Goal: Task Accomplishment & Management: Manage account settings

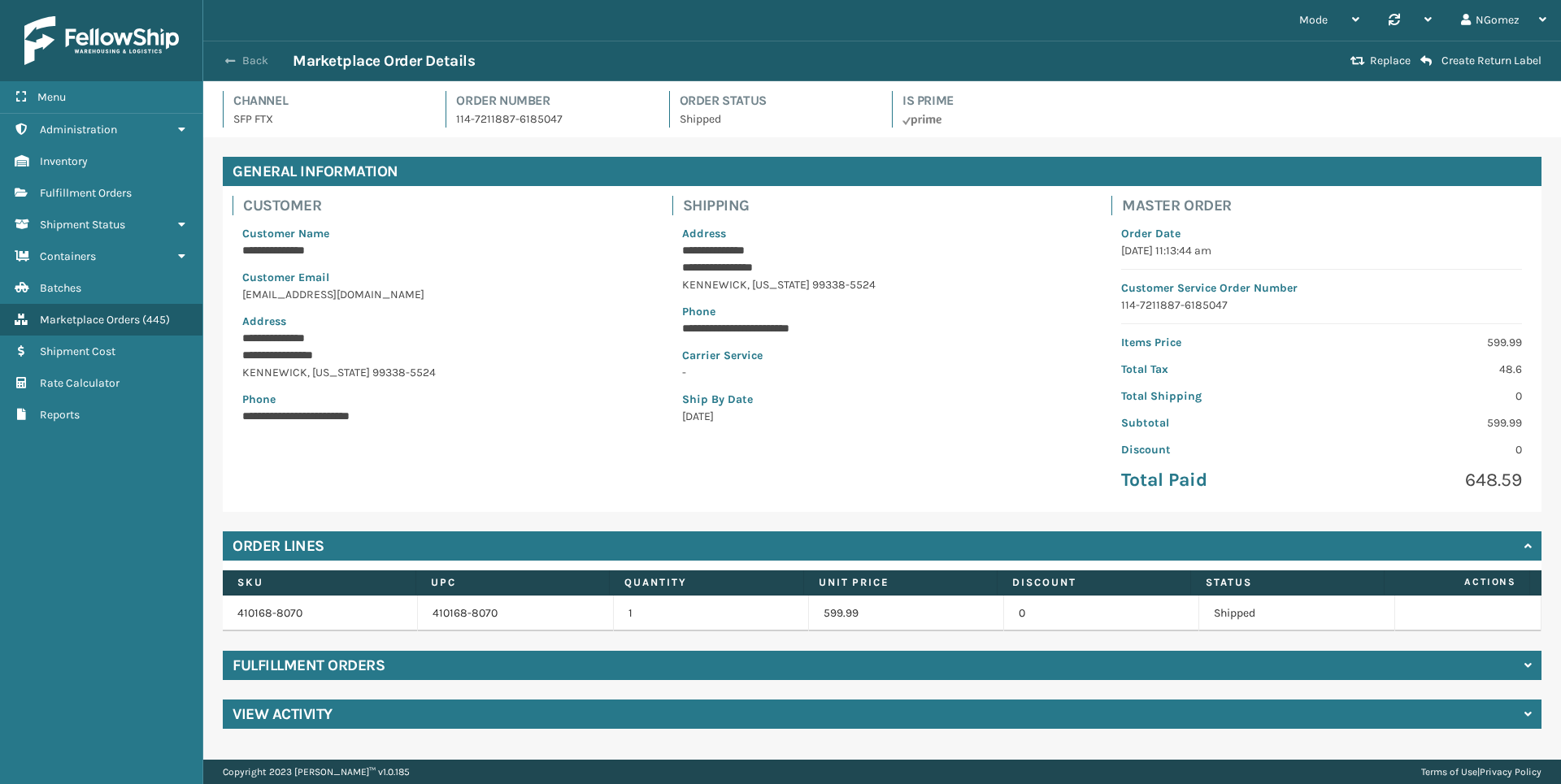
click at [249, 56] on button "Back" at bounding box center [255, 61] width 75 height 15
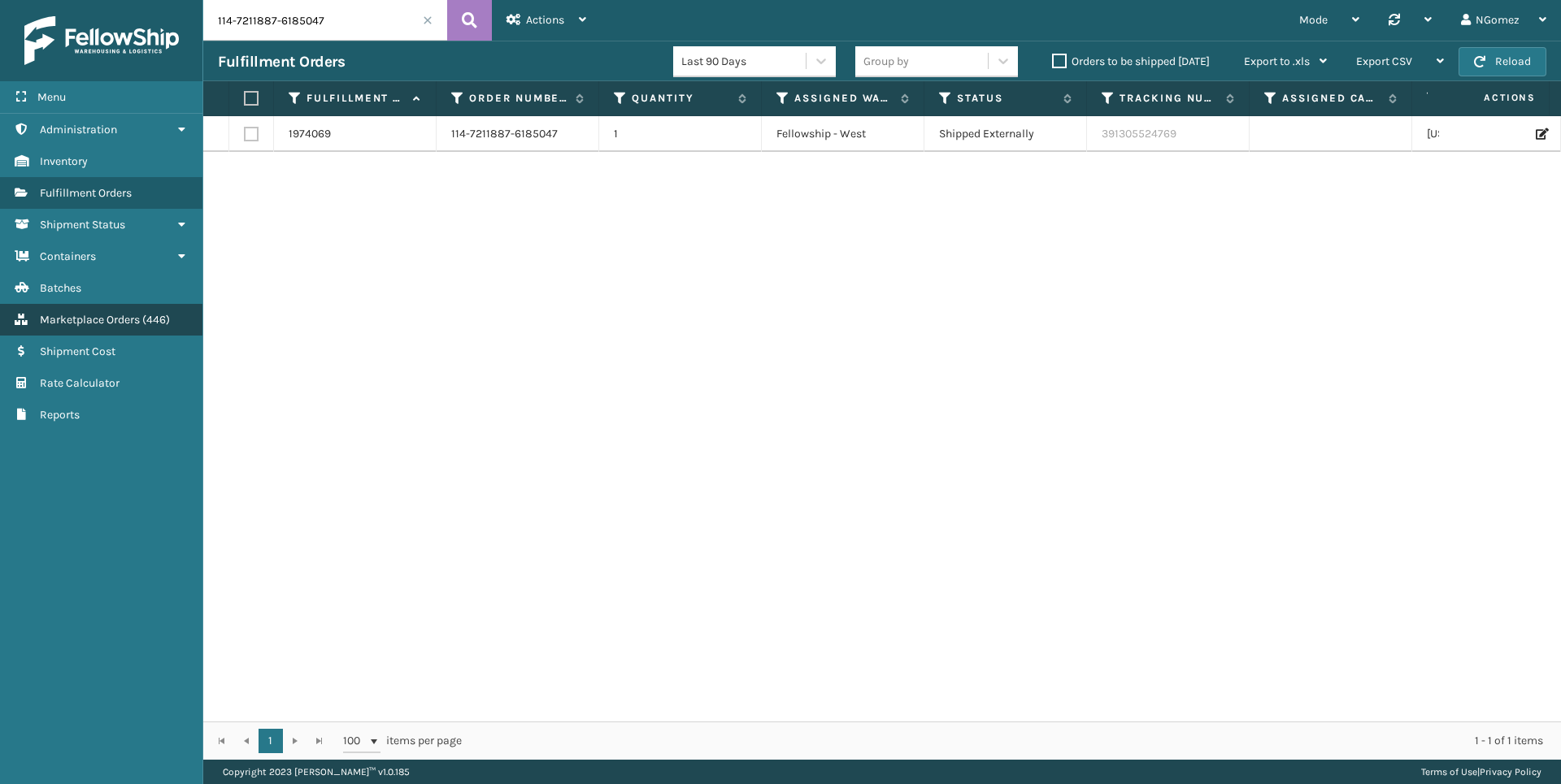
click at [120, 317] on span "Marketplace Orders" at bounding box center [90, 319] width 100 height 14
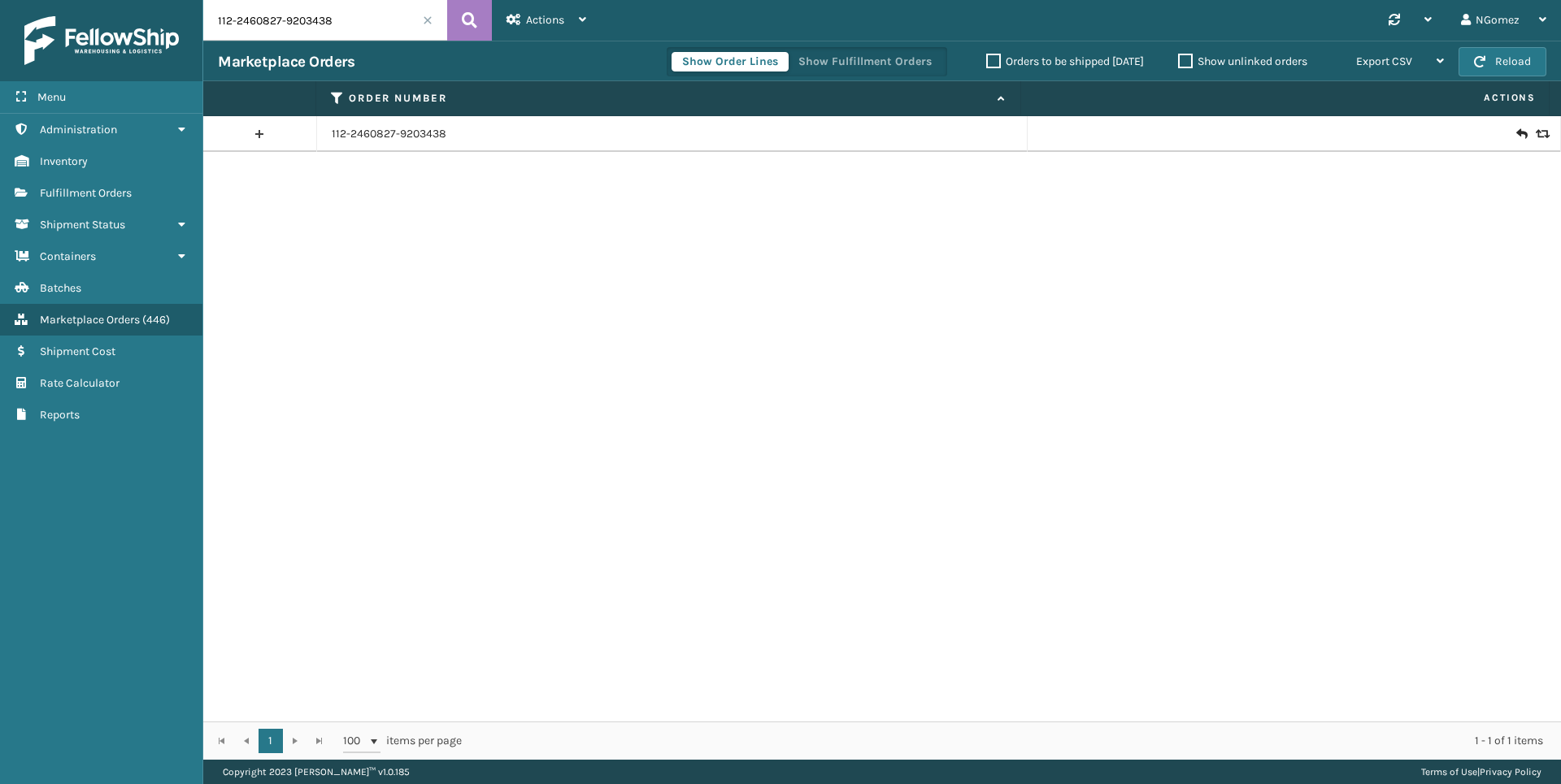
click at [297, 32] on input "112-2460827-9203438" at bounding box center [325, 20] width 244 height 40
paste input "4-7211887-6185047"
type input "114-7211887-6185047"
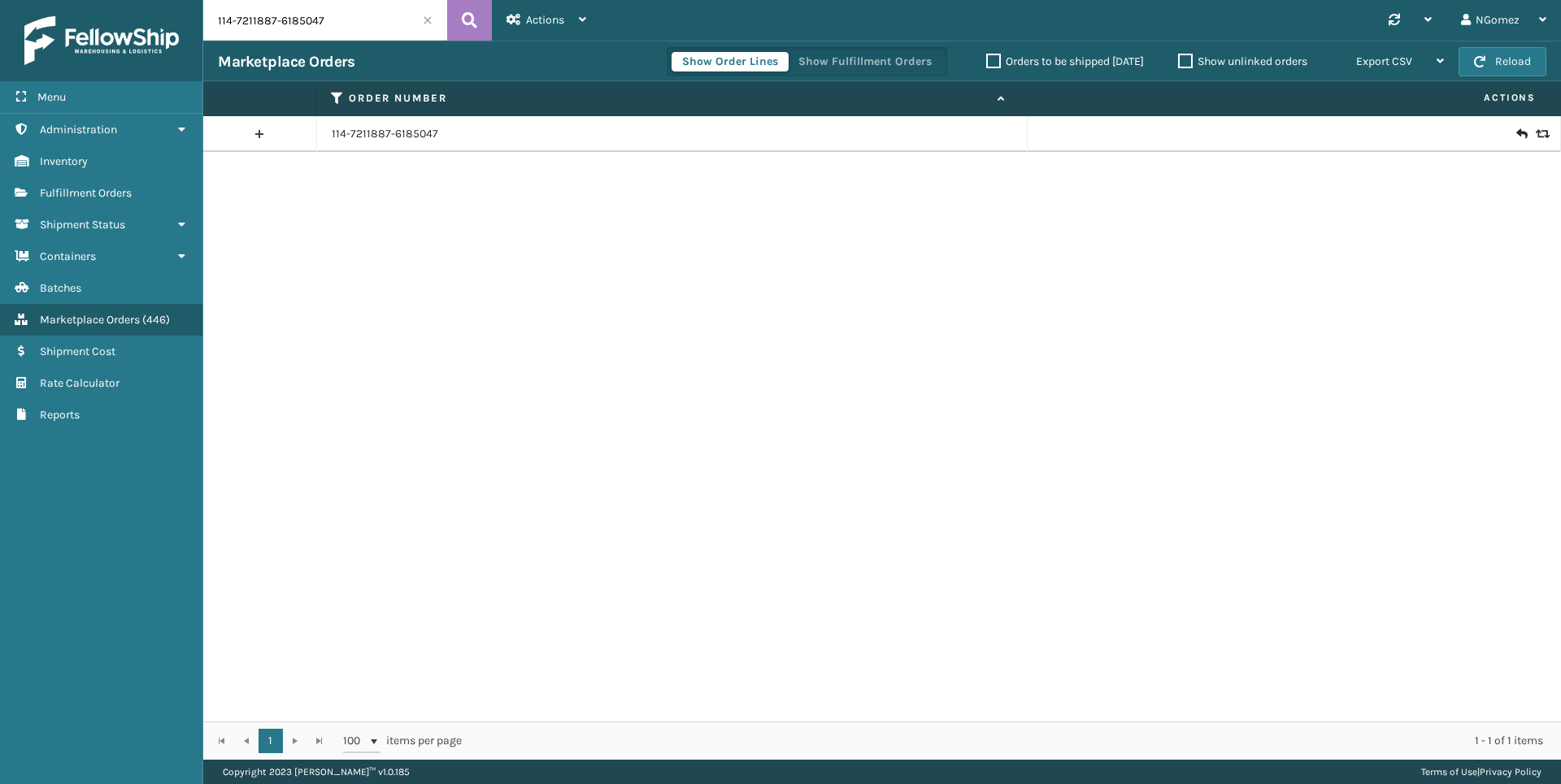
click at [1535, 132] on icon at bounding box center [1540, 134] width 10 height 11
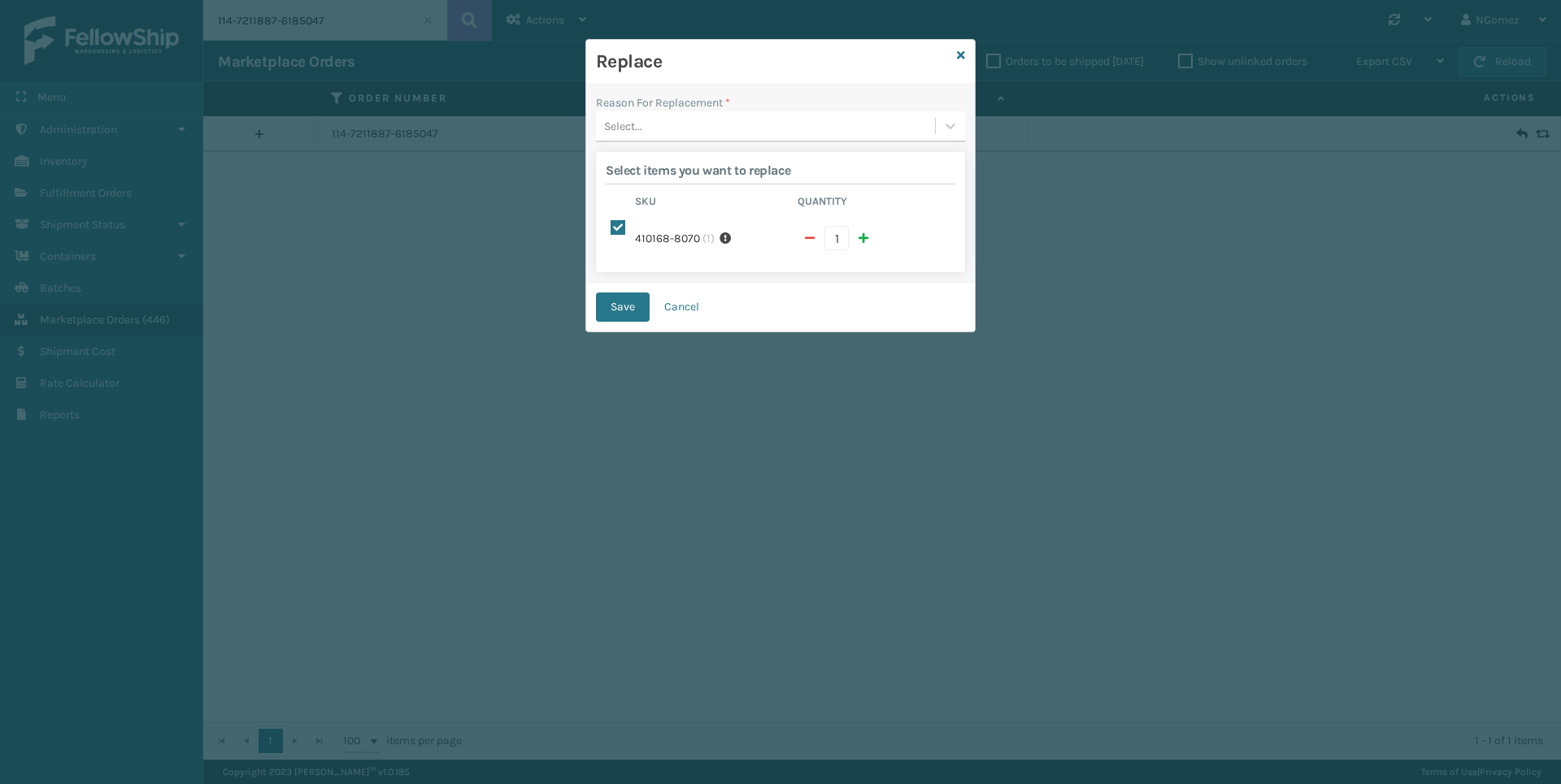
click at [749, 136] on div "Select..." at bounding box center [765, 126] width 339 height 27
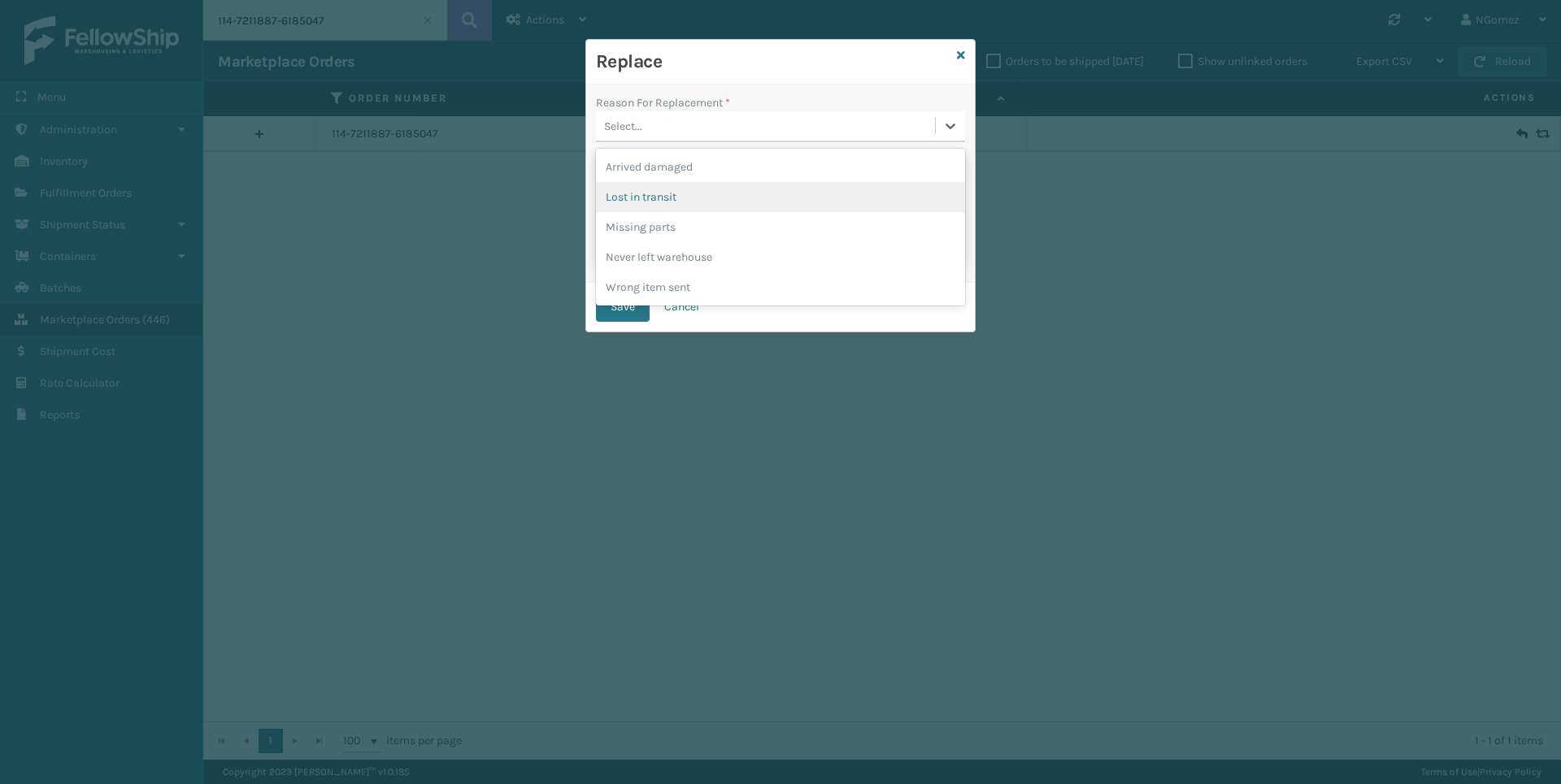
click at [721, 186] on div "Lost in transit" at bounding box center [780, 197] width 369 height 30
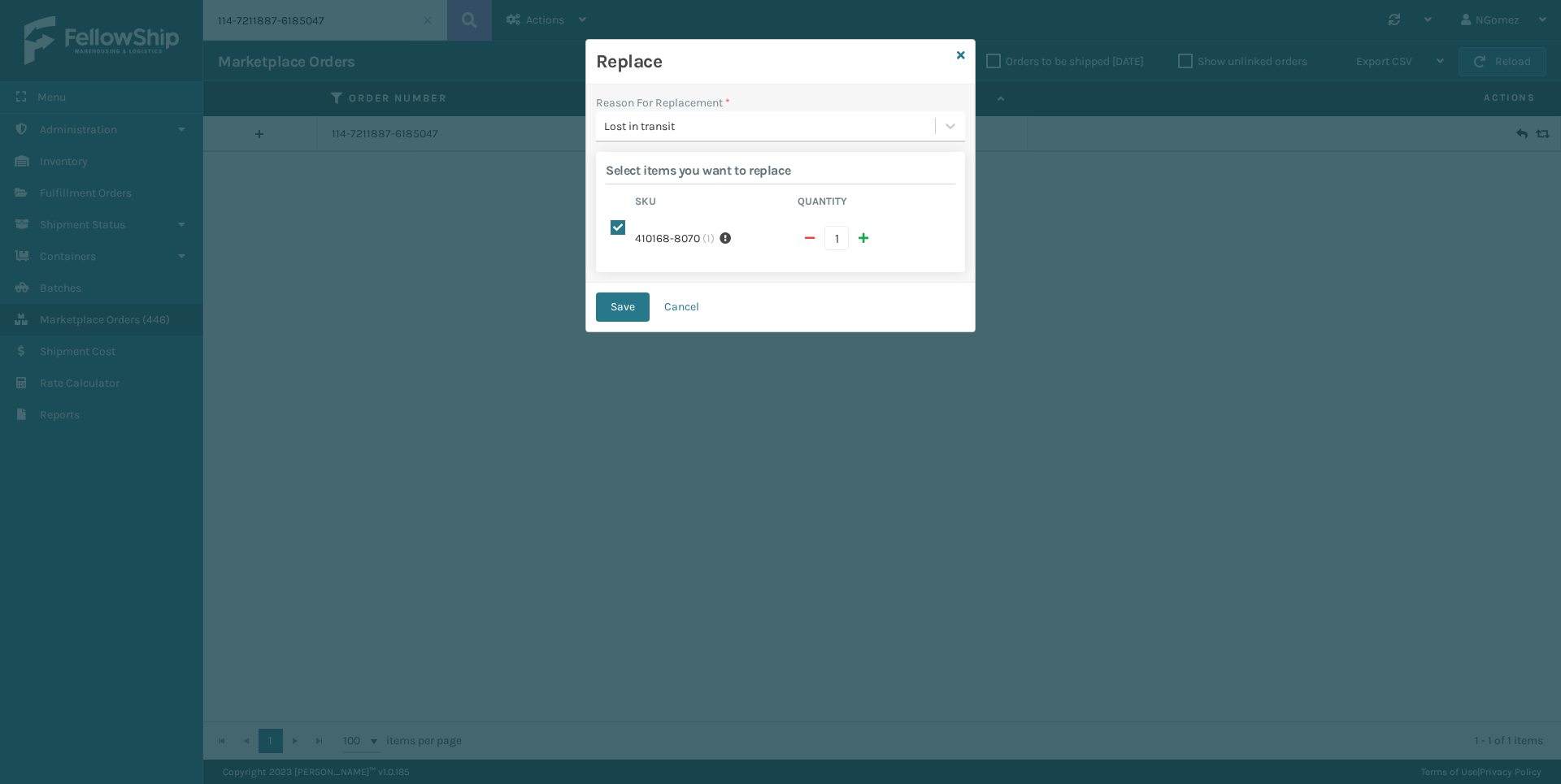
click at [623, 313] on button "Save" at bounding box center [622, 307] width 54 height 29
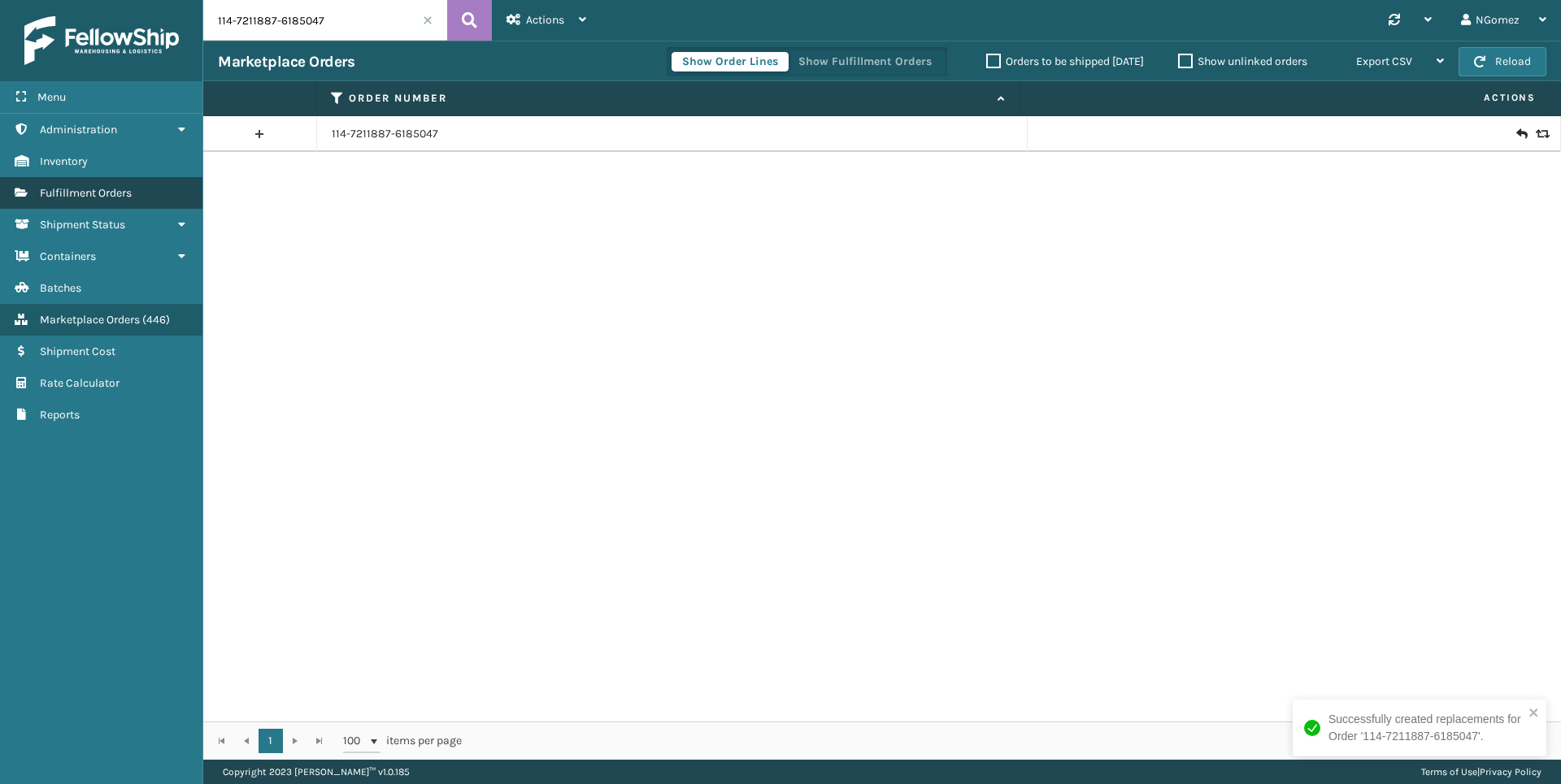
click at [149, 182] on link "Fulfillment Orders" at bounding box center [101, 193] width 202 height 32
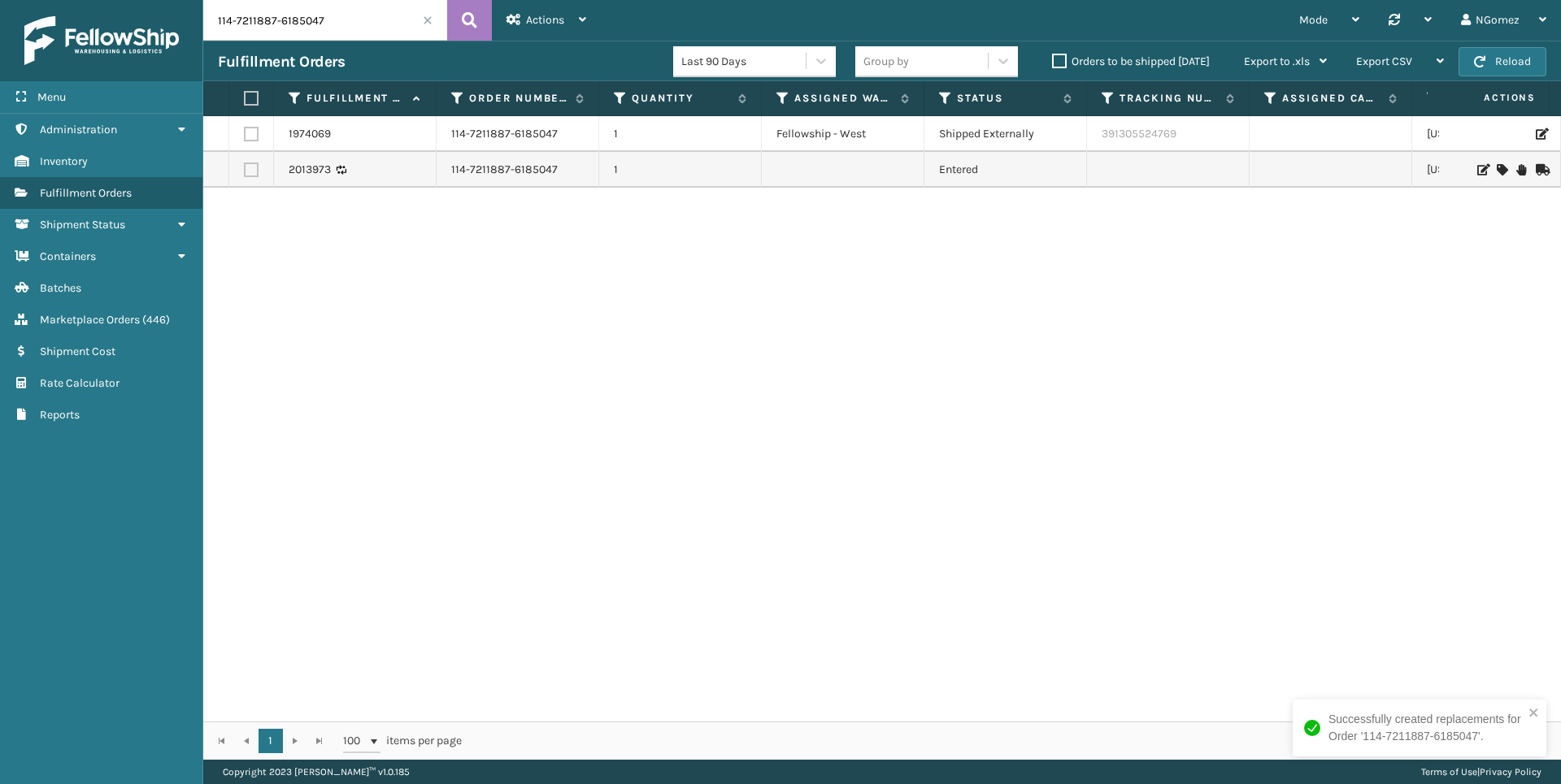
click at [289, 27] on input "114-7211887-6185047" at bounding box center [325, 20] width 244 height 40
paste input "2-8754903-5444258"
type input "112-8754903-5444258"
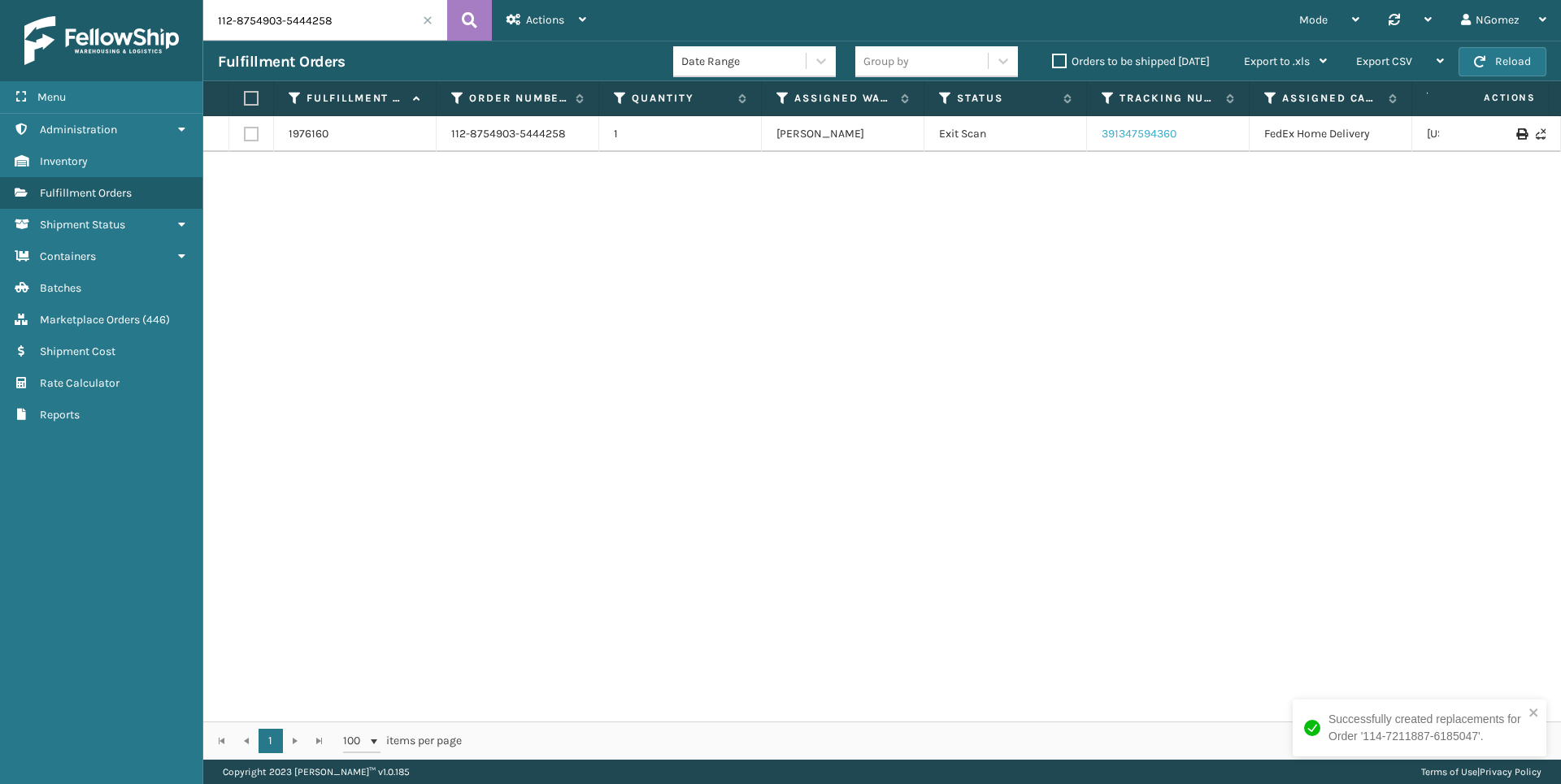
click at [1151, 135] on link "391347594360" at bounding box center [1139, 134] width 75 height 14
click at [339, 18] on input "112-8754903-5444258" at bounding box center [325, 20] width 244 height 40
paste input "114-7211887-6185047"
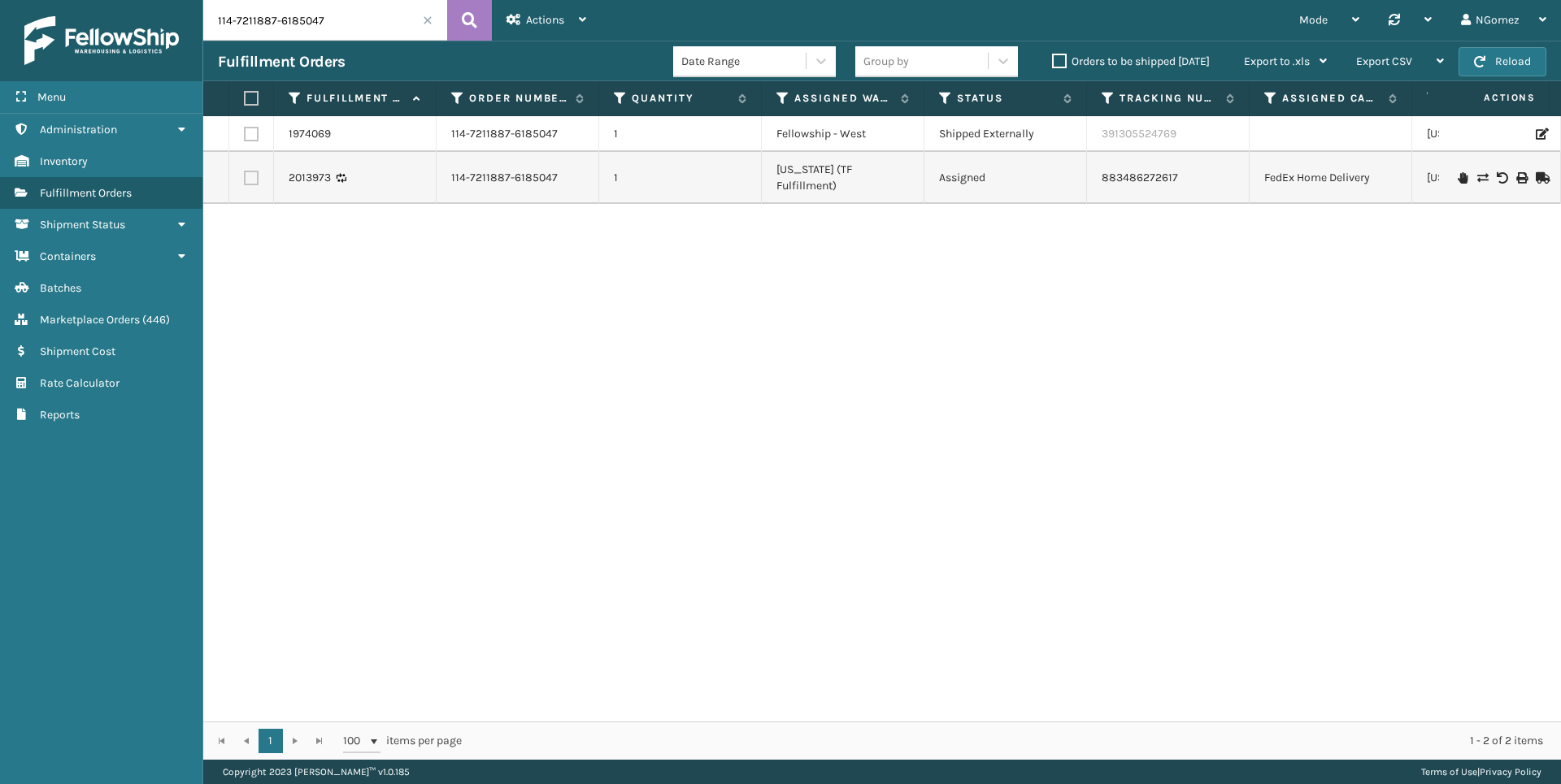
click at [277, 36] on input "114-7211887-6185047" at bounding box center [325, 20] width 244 height 40
paste input "3-3961157-0302662"
click at [1155, 127] on link "391641781002" at bounding box center [1136, 134] width 70 height 14
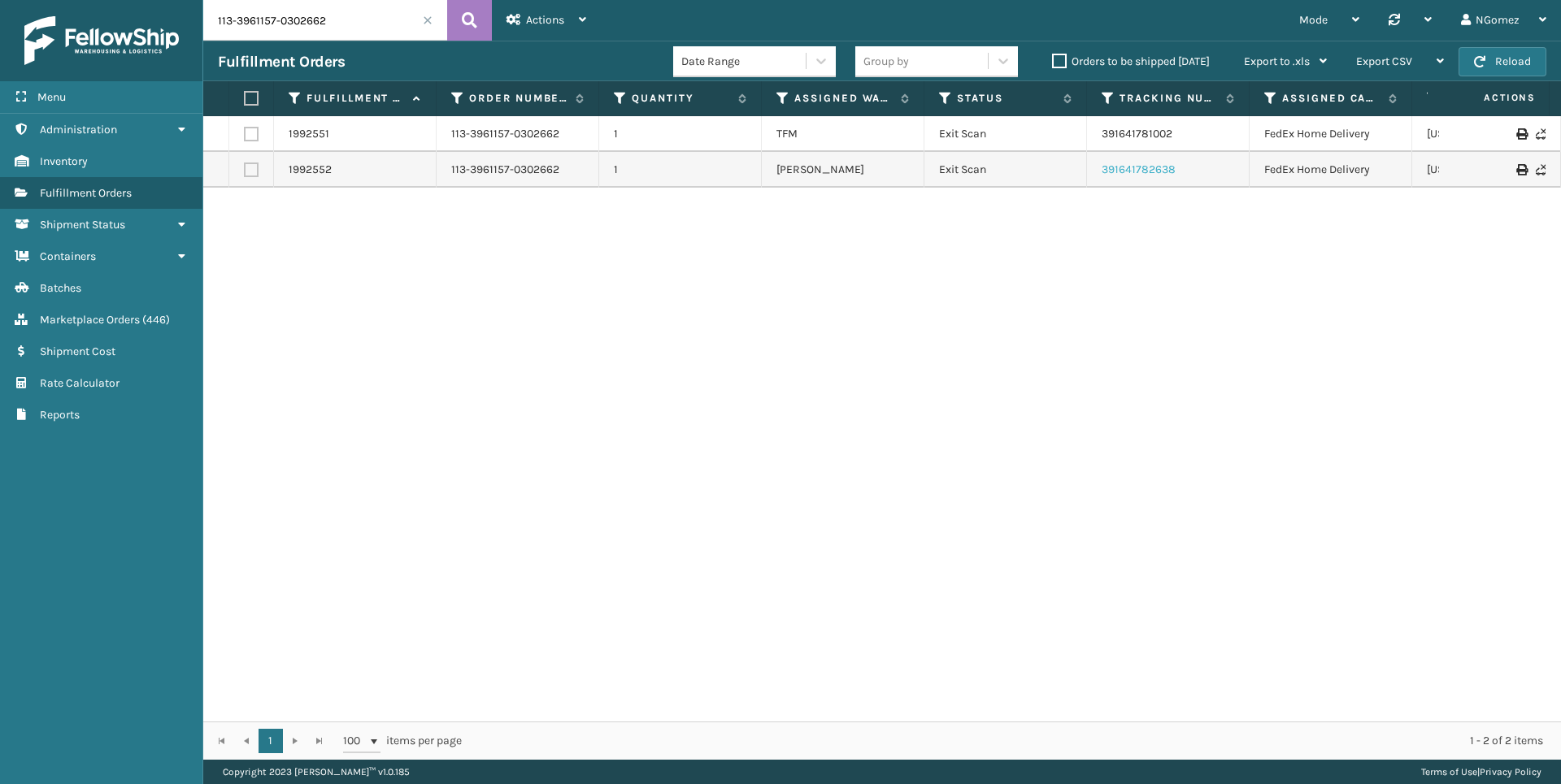
click at [1147, 169] on link "391641782638" at bounding box center [1138, 169] width 74 height 14
click at [284, 21] on input "113-3961157-0302662" at bounding box center [325, 20] width 244 height 40
drag, startPoint x: 284, startPoint y: 21, endPoint x: 296, endPoint y: 22, distance: 12.0
click at [286, 21] on input "113-3961157-0302662" at bounding box center [325, 20] width 244 height 40
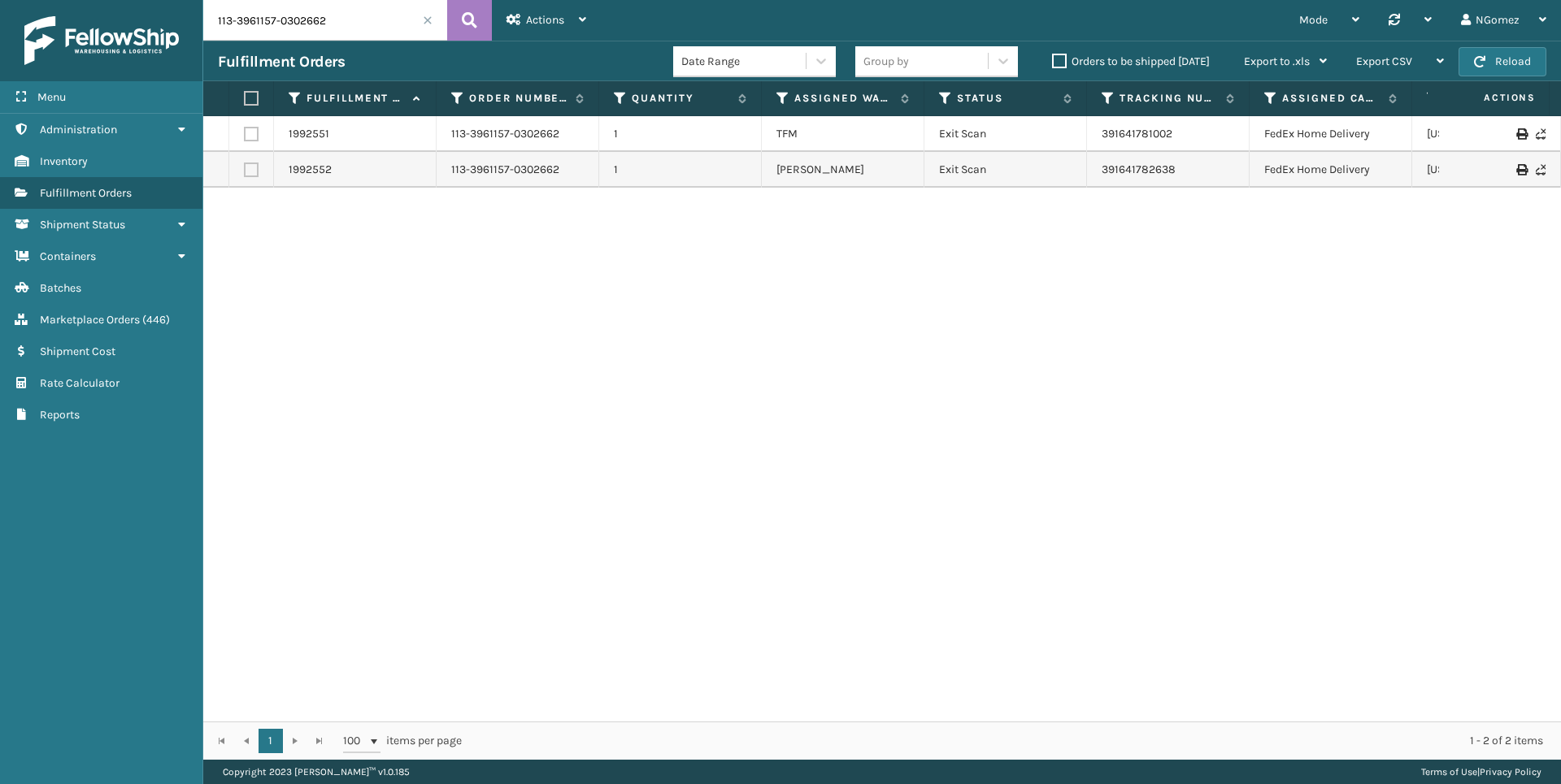
paste input "1648592-2086655"
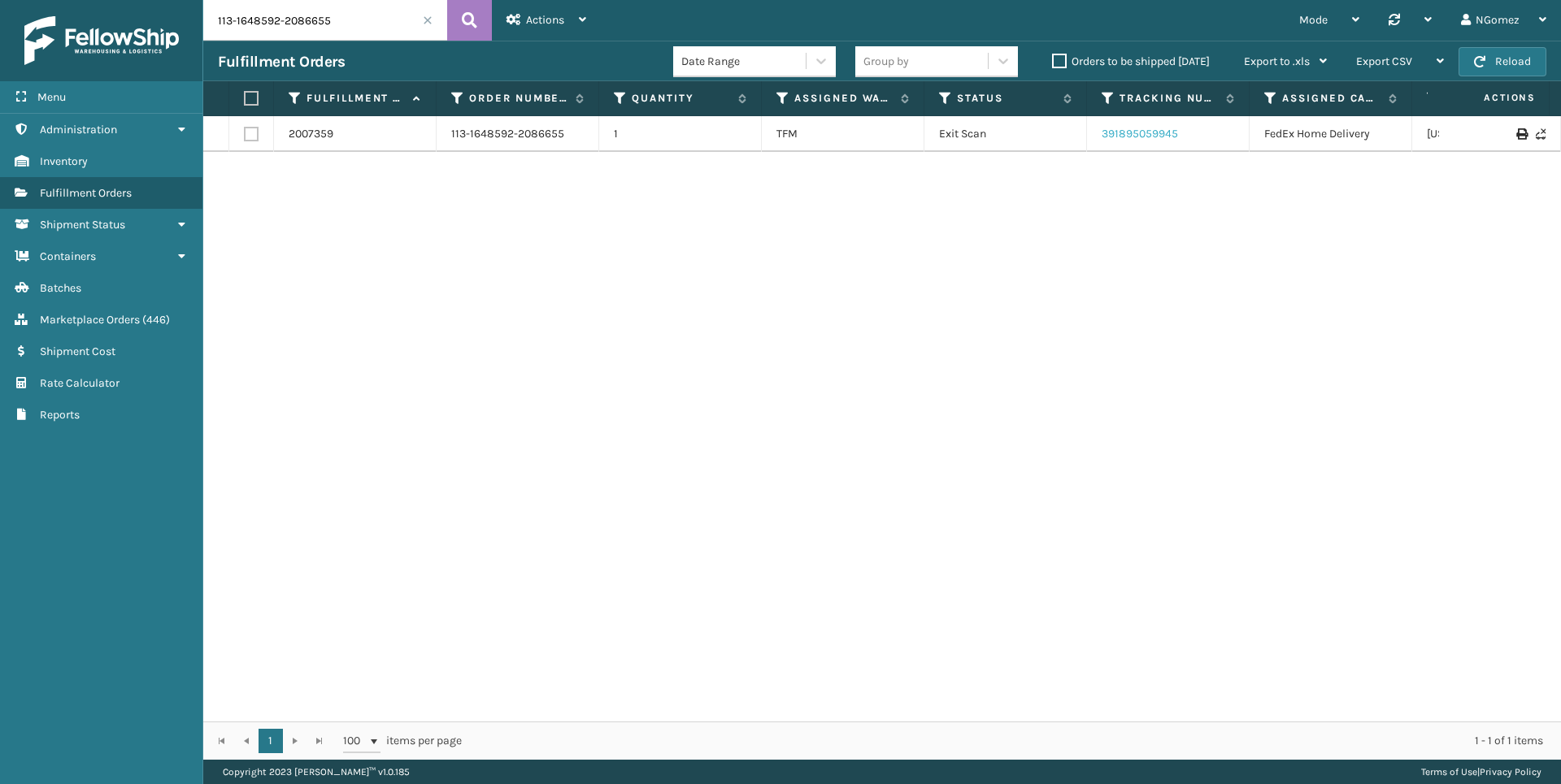
click at [1152, 134] on link "391895059945" at bounding box center [1140, 134] width 77 height 14
click at [353, 21] on input "113-1648592-2086655" at bounding box center [325, 20] width 244 height 40
paste input "7327505-4744200"
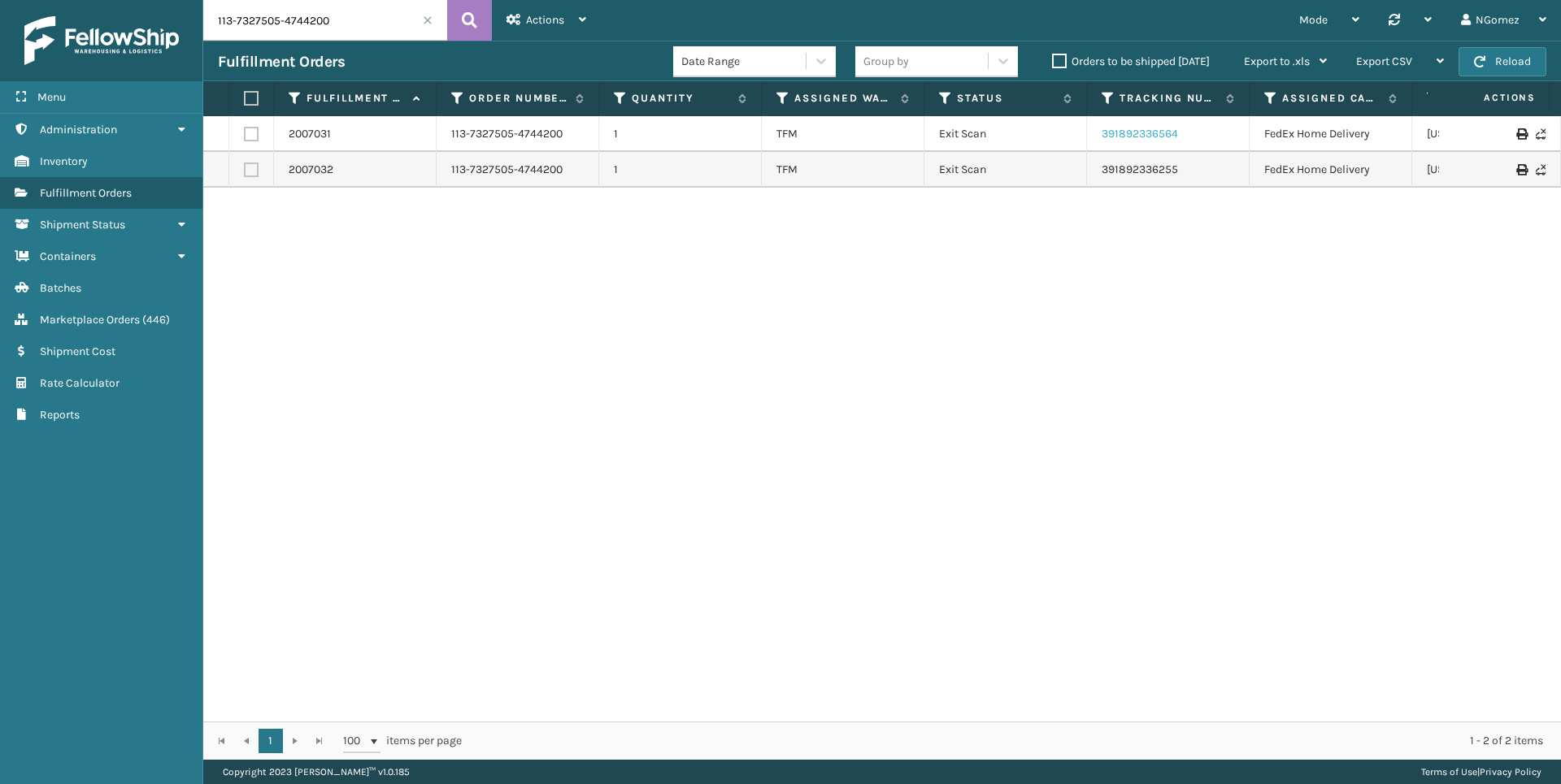
click at [1118, 133] on link "391892336564" at bounding box center [1140, 134] width 77 height 14
click at [1122, 169] on link "391892336255" at bounding box center [1140, 169] width 77 height 14
click at [294, 26] on input "113-7327505-4744200" at bounding box center [325, 20] width 244 height 40
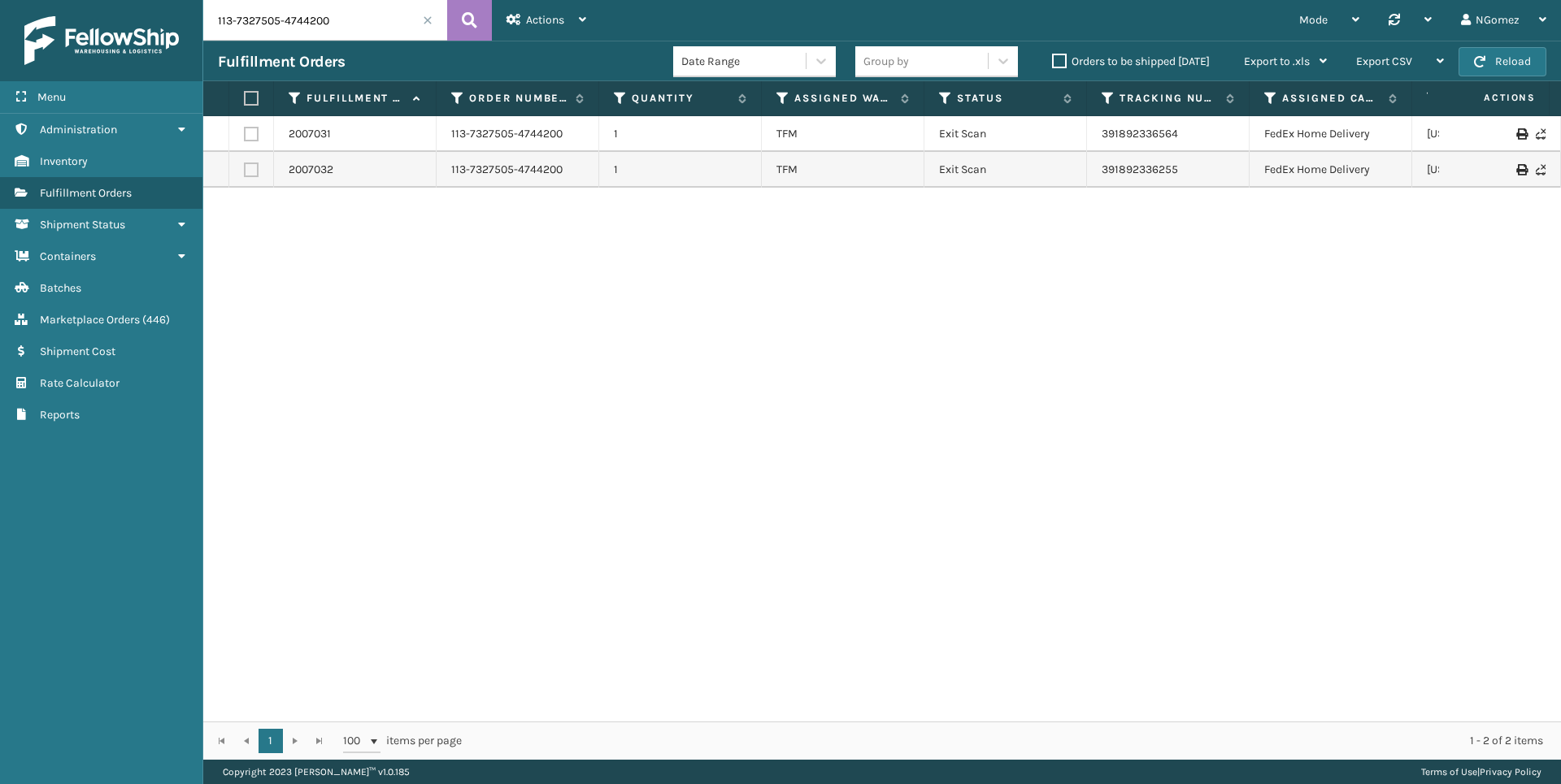
paste input "3773607-8480248"
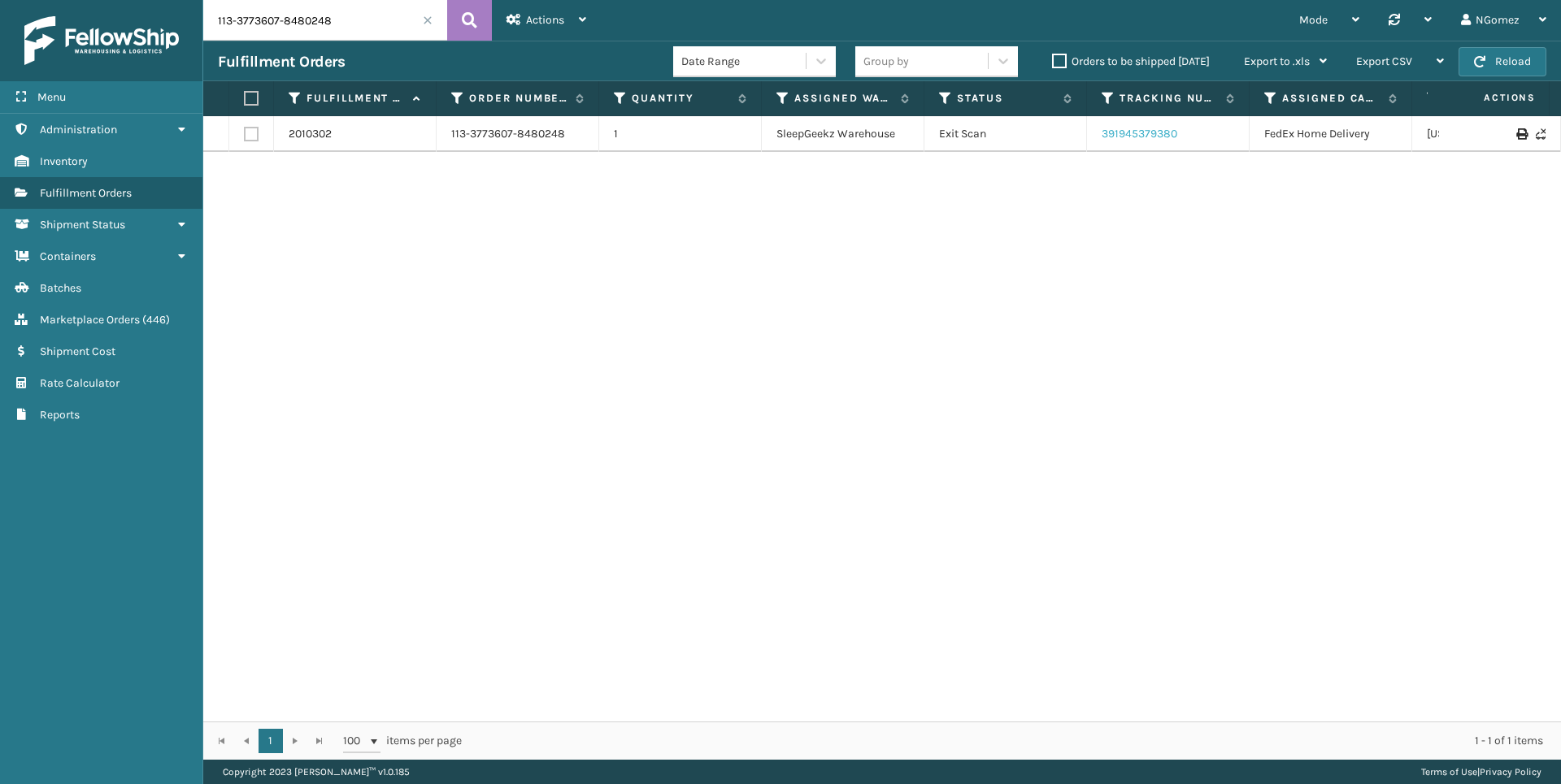
click at [1156, 131] on link "391945379380" at bounding box center [1139, 134] width 76 height 14
click at [318, 26] on input "113-3773607-8480248" at bounding box center [325, 20] width 244 height 40
paste input "4-6574575-4265854"
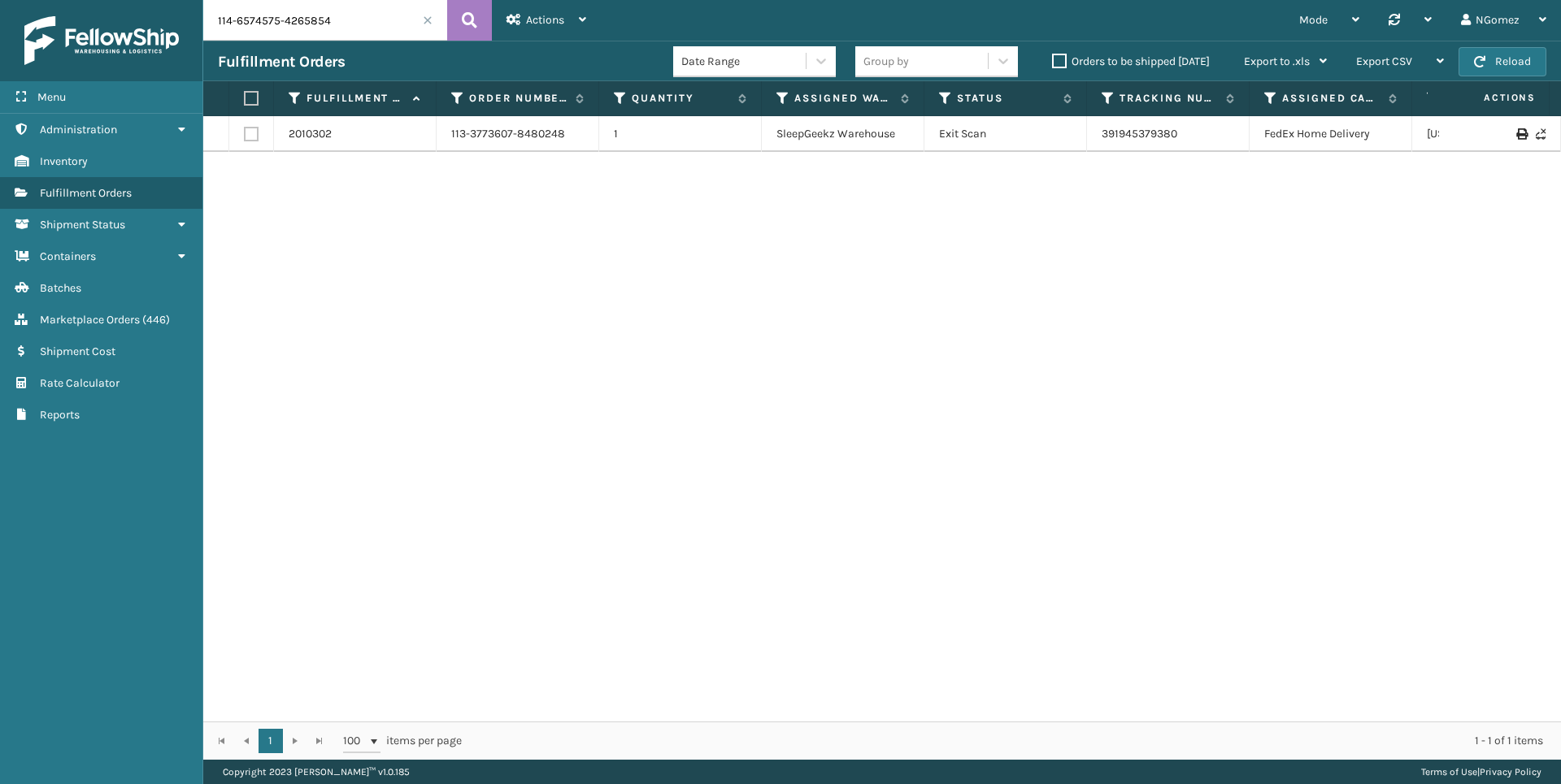
type input "114-6574575-4265854"
click at [322, 134] on link "1944961" at bounding box center [308, 134] width 40 height 16
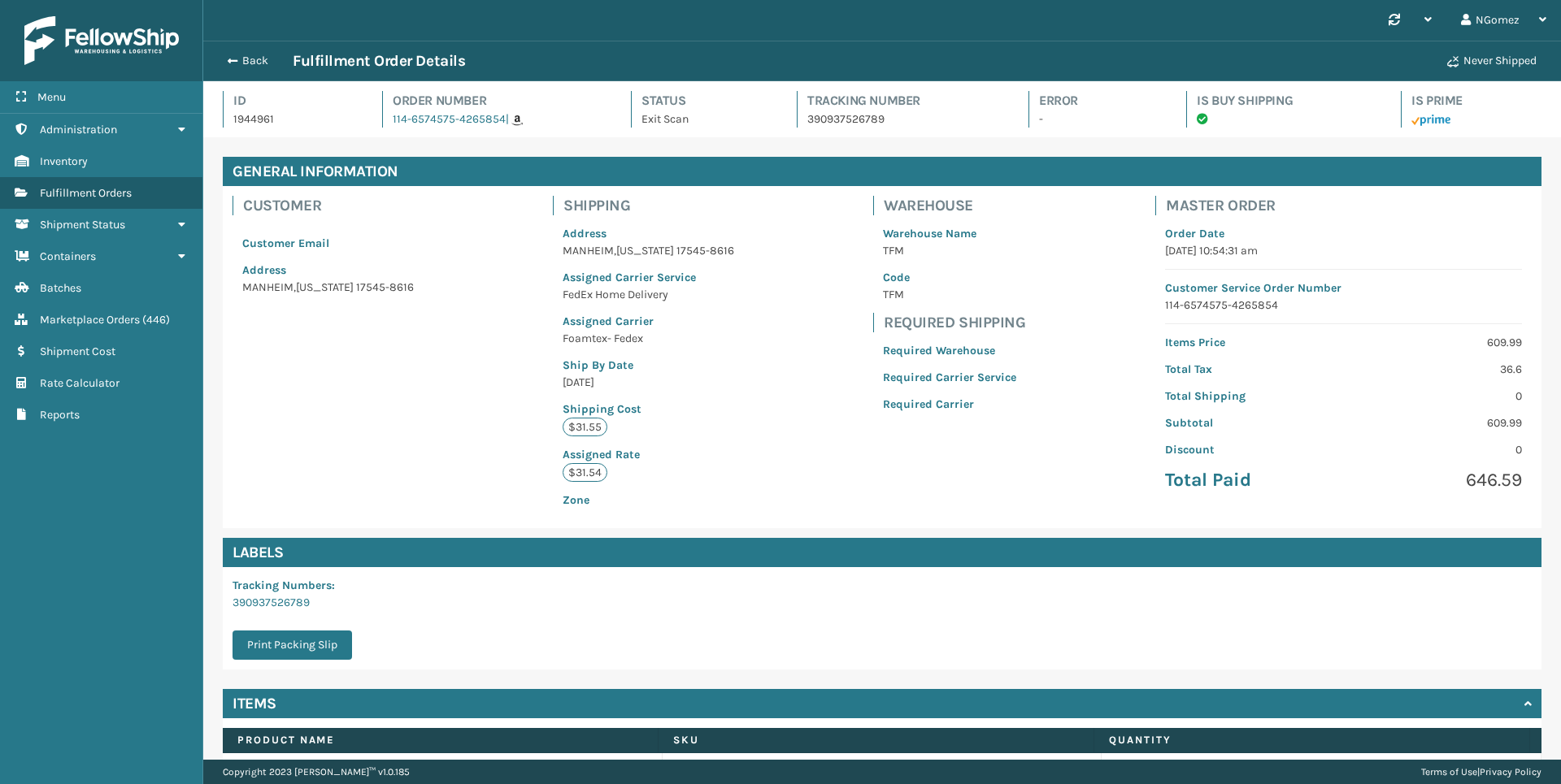
scroll to position [39, 1358]
click at [92, 323] on span "Marketplace Orders" at bounding box center [90, 319] width 100 height 14
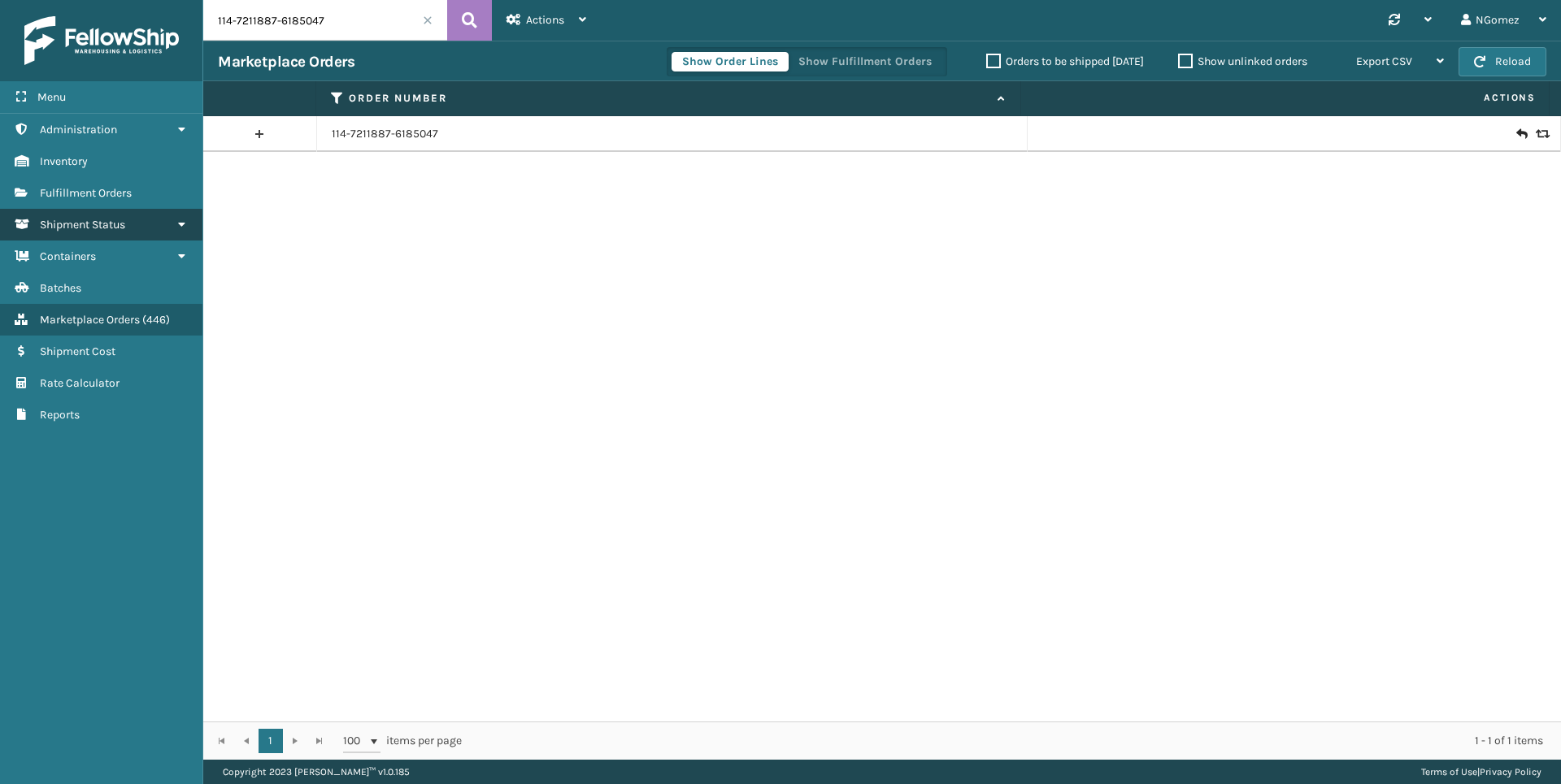
click at [71, 215] on link "Shipment Status" at bounding box center [101, 224] width 202 height 32
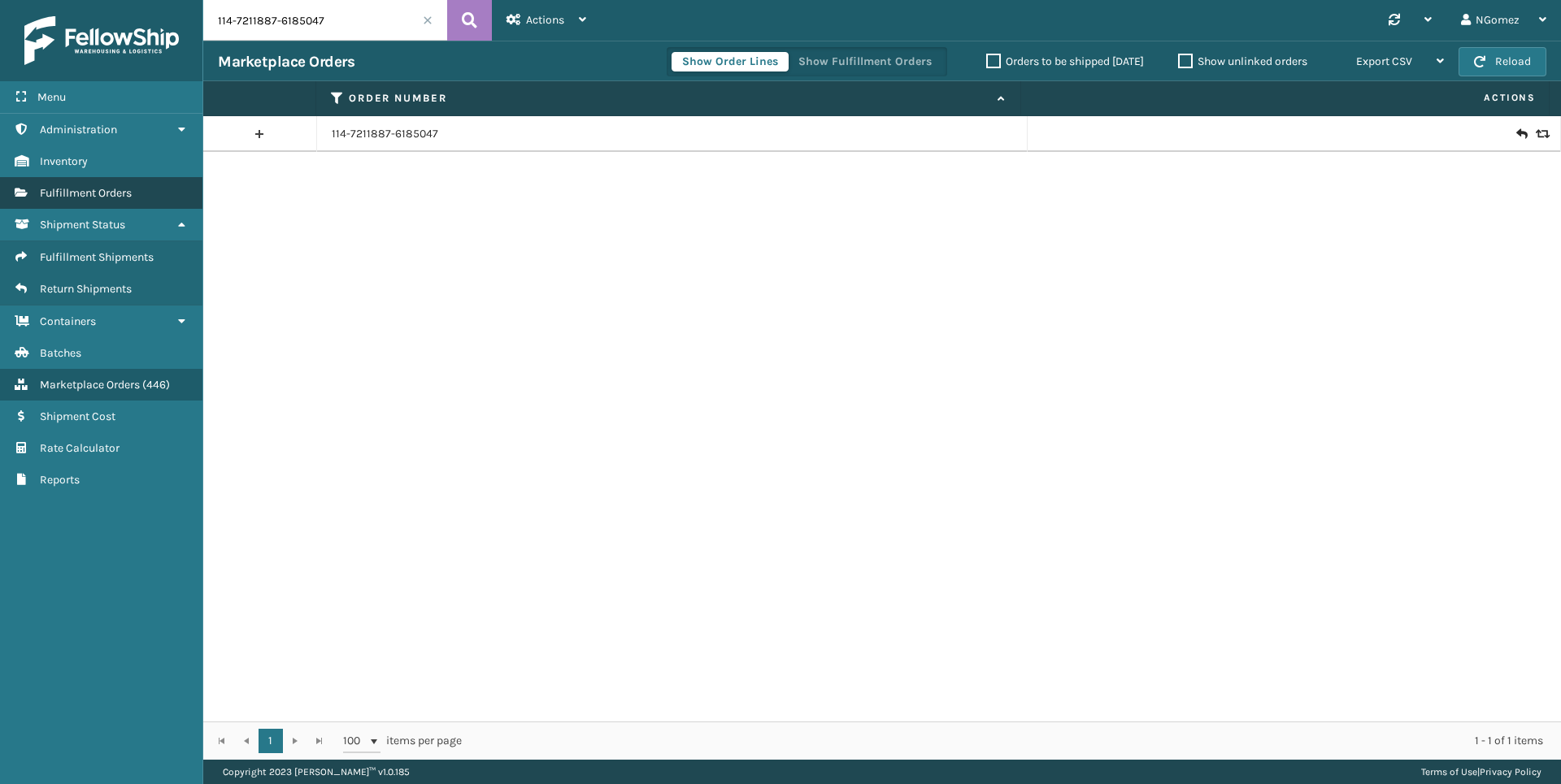
click at [78, 199] on span "Fulfillment Orders" at bounding box center [86, 192] width 92 height 14
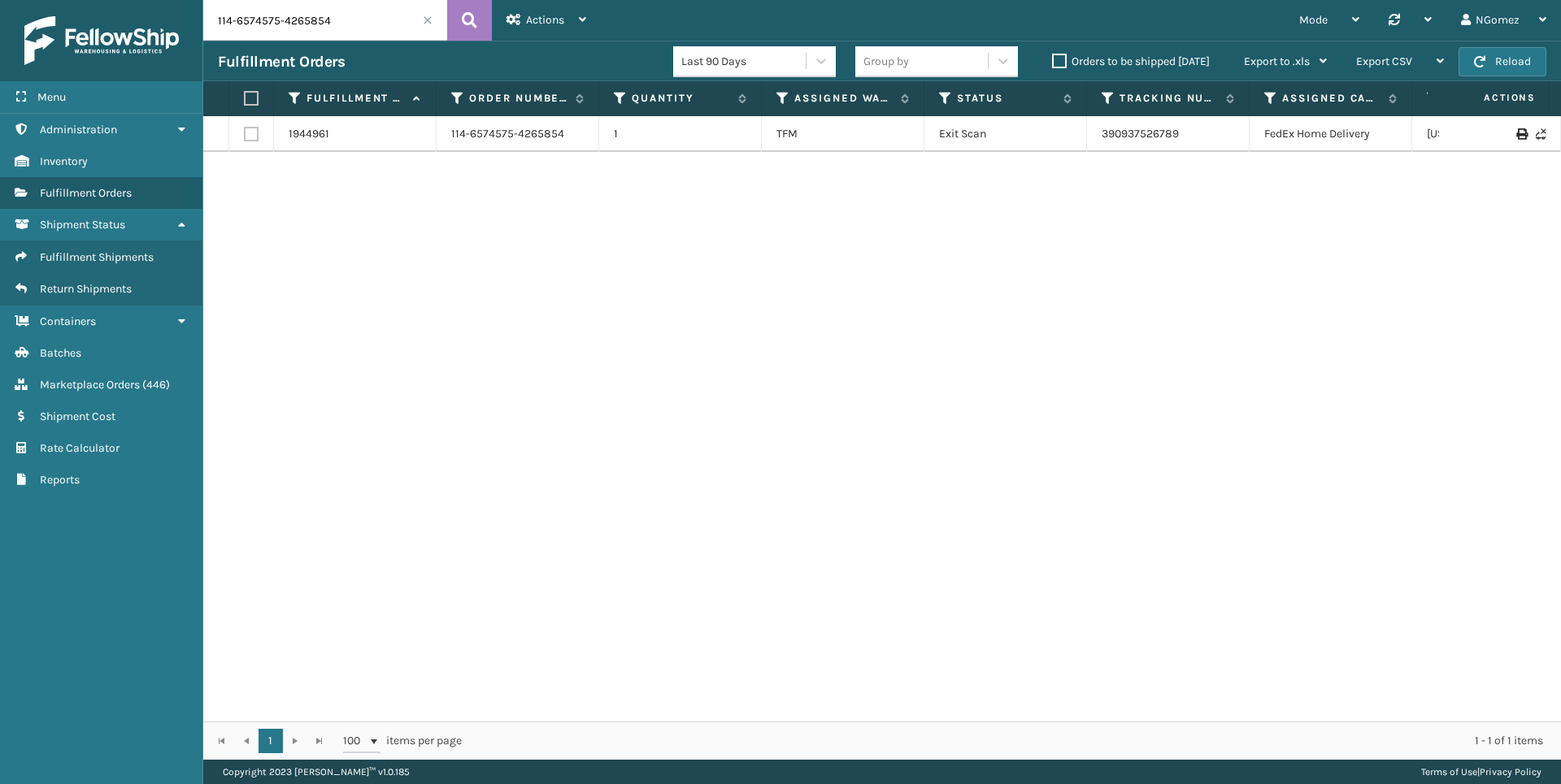
click at [286, 28] on input "114-6574575-4265854" at bounding box center [325, 20] width 244 height 40
paste input "3-1690623-8469802"
type input "113-1690623-8469802"
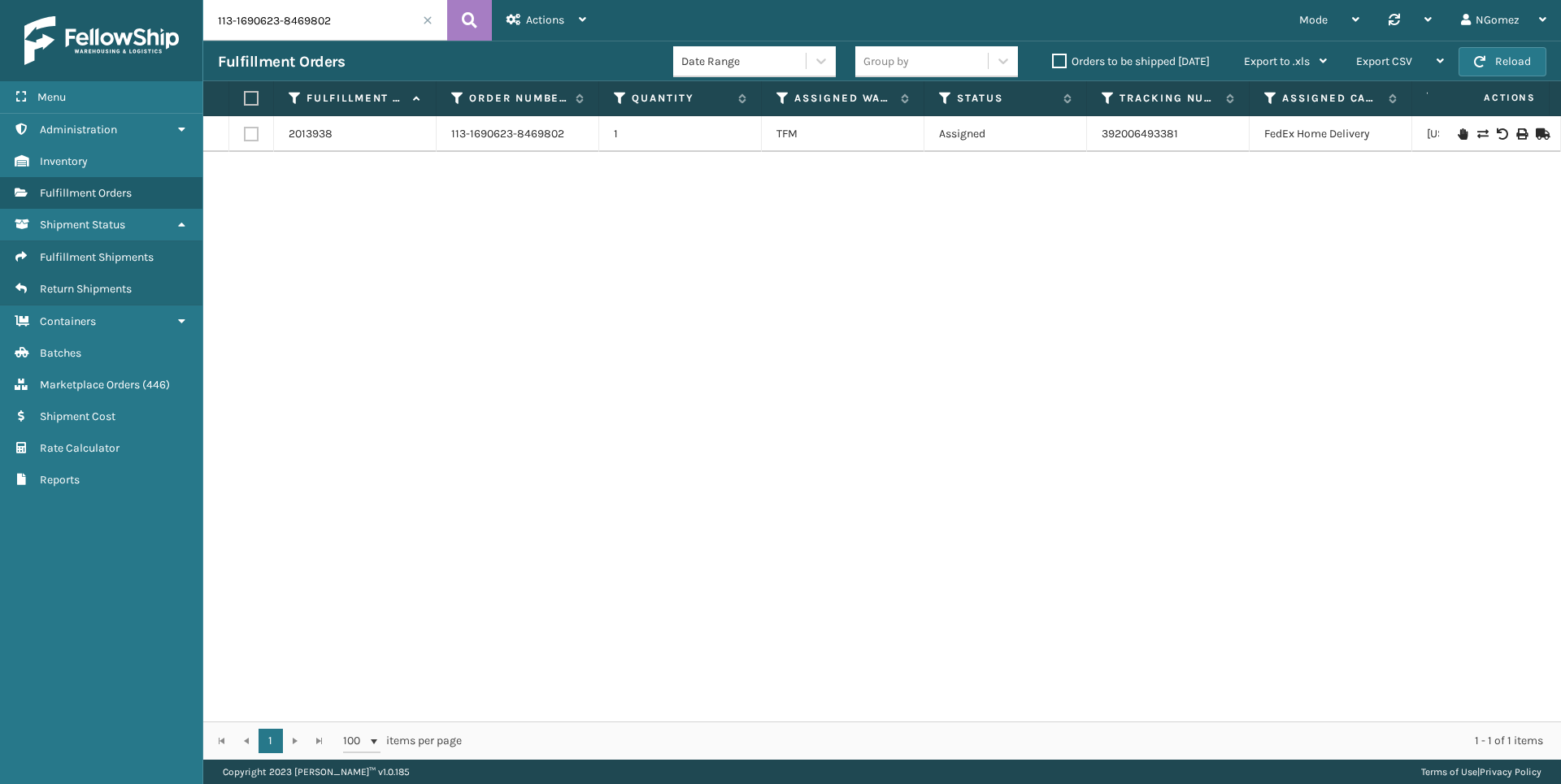
click at [1458, 139] on icon at bounding box center [1462, 134] width 10 height 11
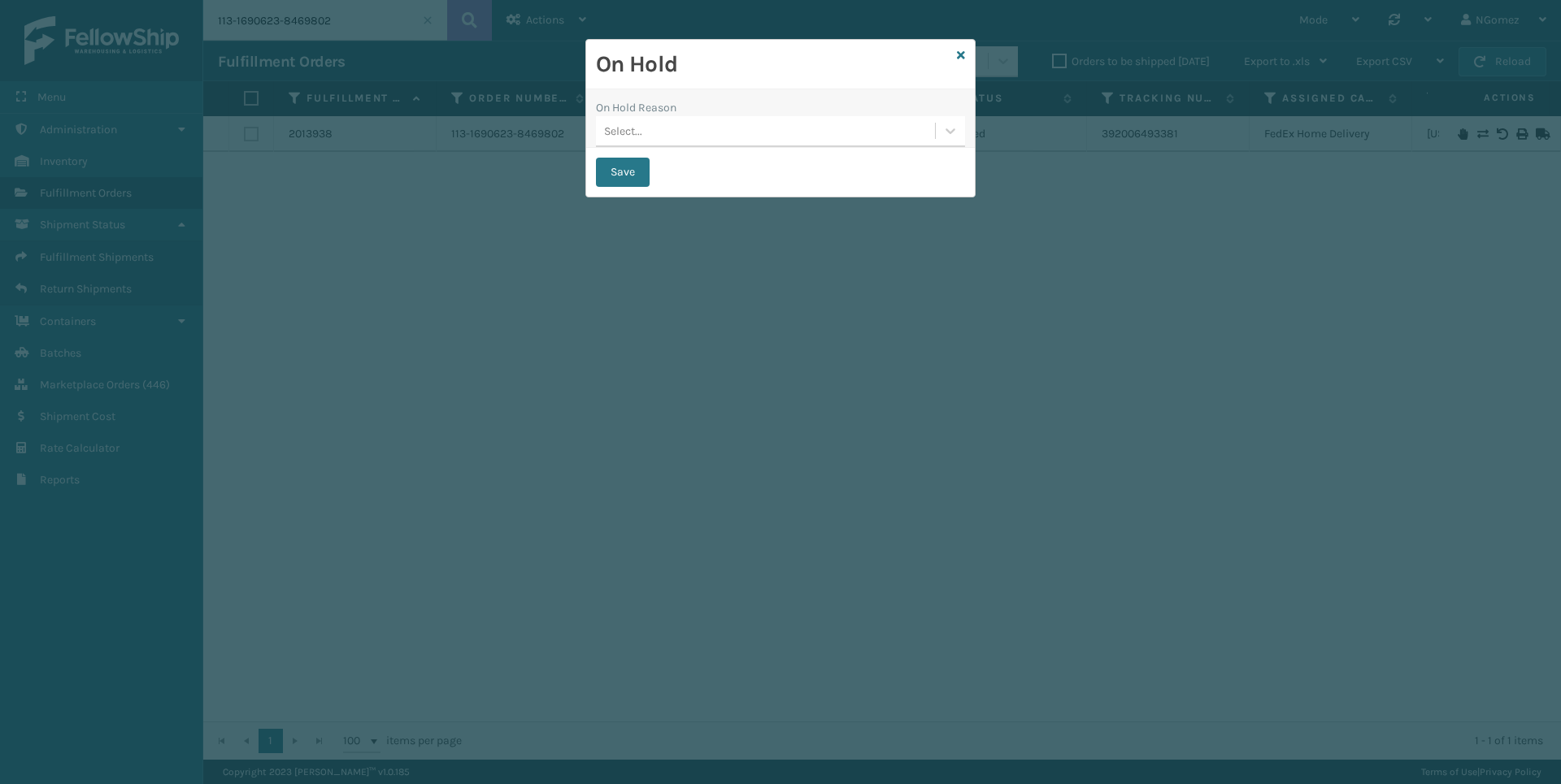
click at [758, 131] on div "Select..." at bounding box center [765, 131] width 339 height 27
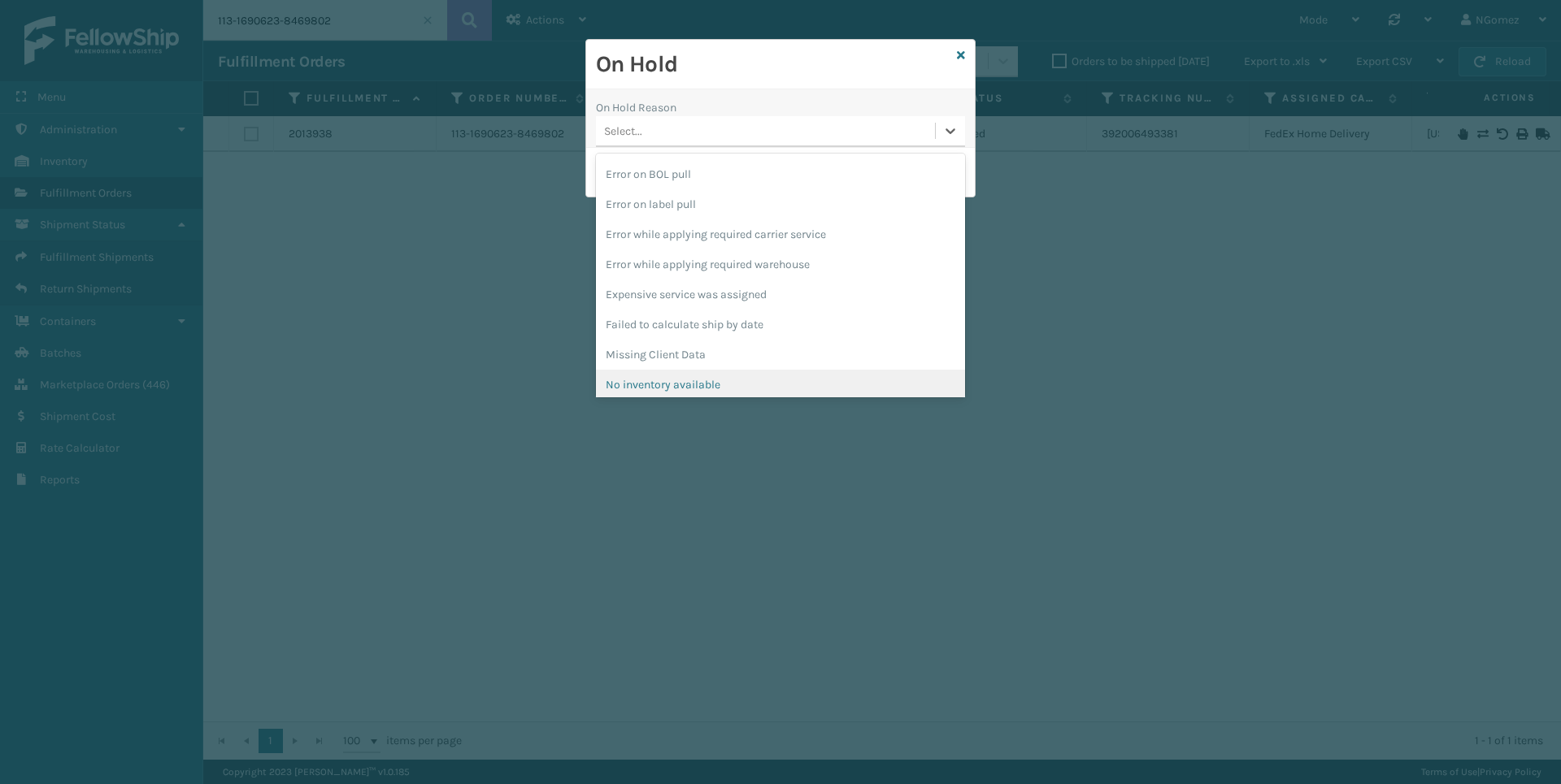
scroll to position [424, 0]
click at [673, 389] on div "To be cancelled" at bounding box center [780, 379] width 369 height 30
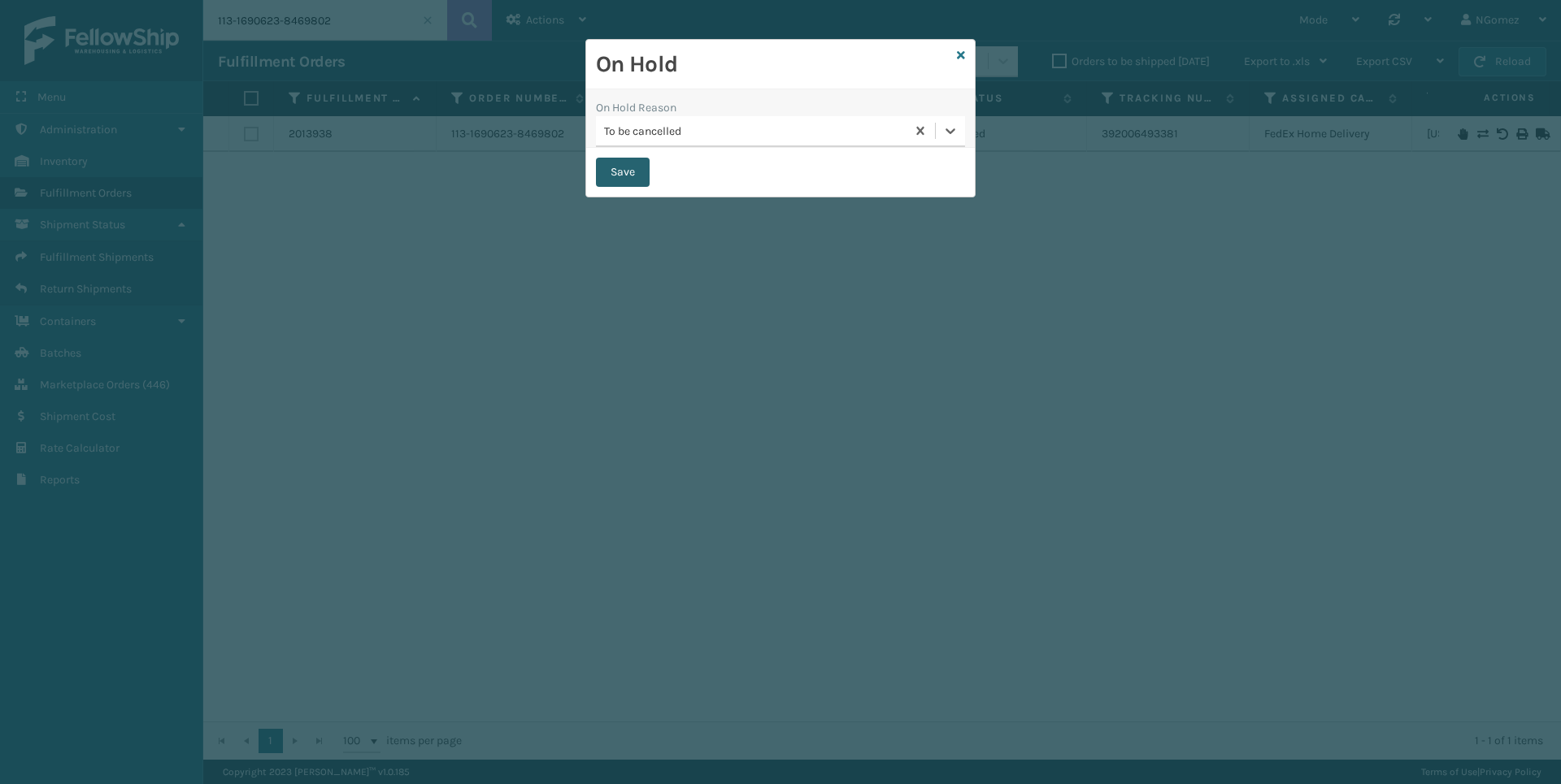
click at [623, 172] on button "Save" at bounding box center [622, 172] width 54 height 29
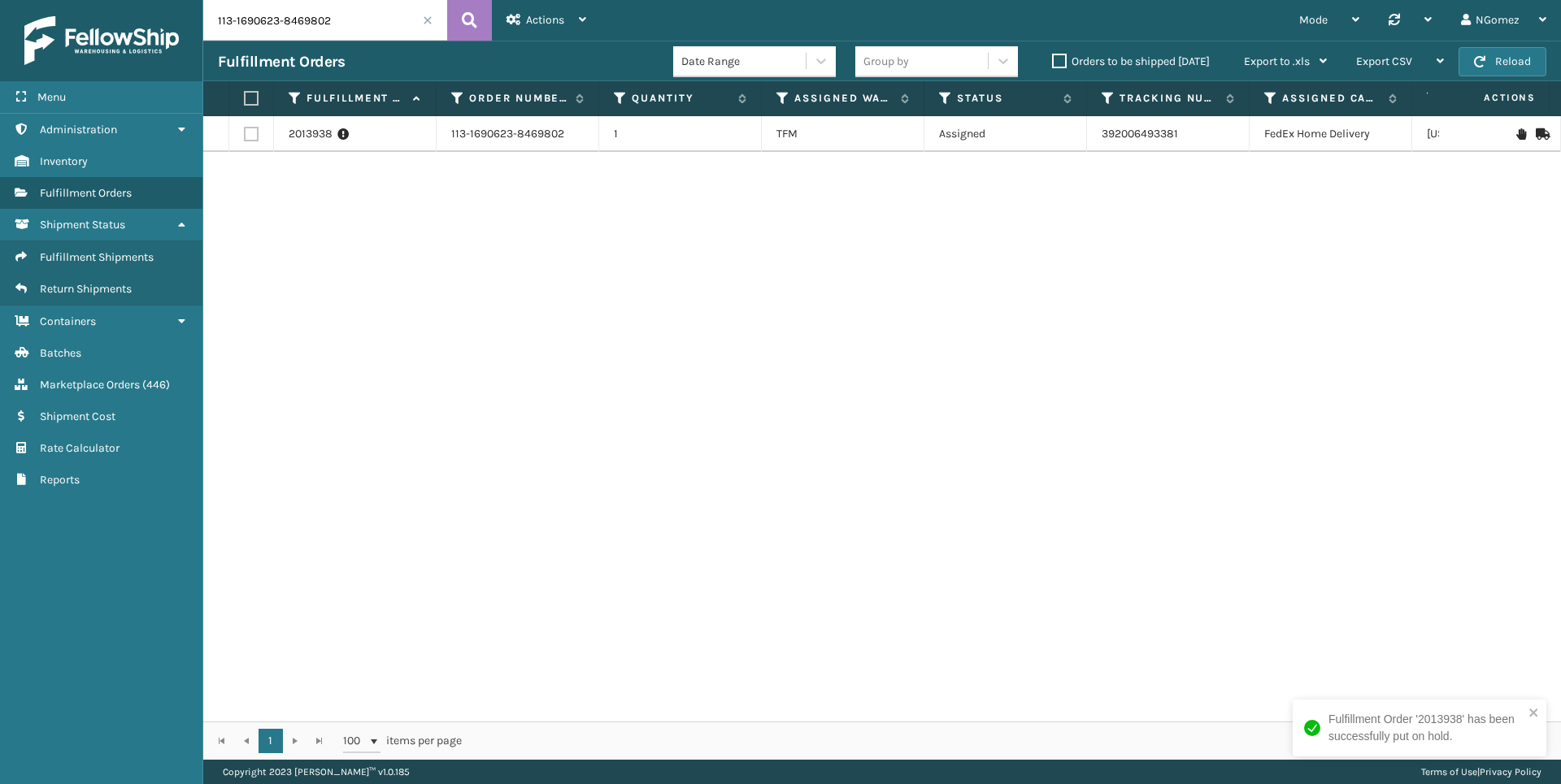
click at [1502, 131] on div at bounding box center [1500, 134] width 92 height 11
click at [1516, 136] on icon at bounding box center [1521, 134] width 10 height 11
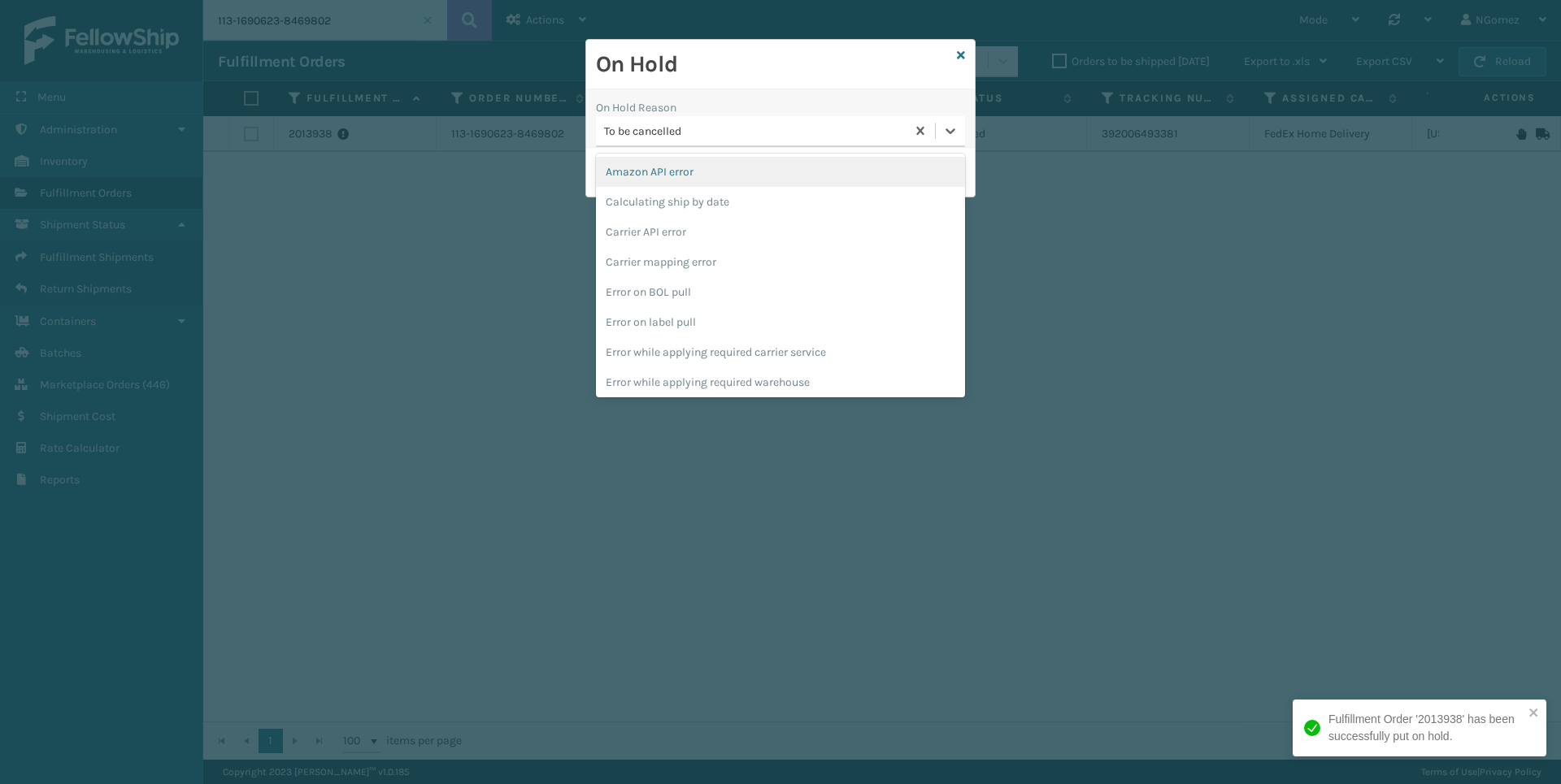
click at [755, 134] on div "To be cancelled" at bounding box center [755, 131] width 303 height 17
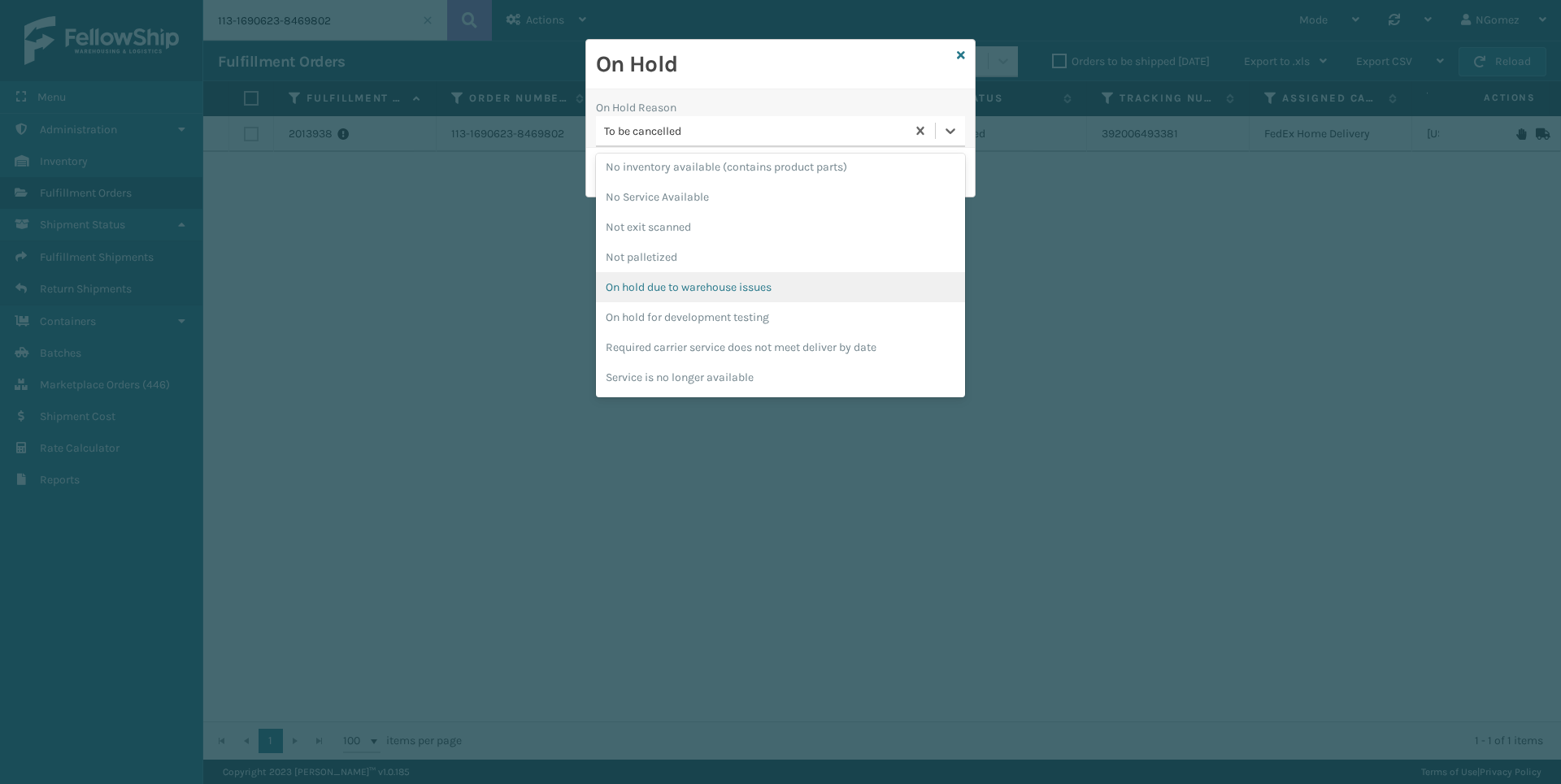
scroll to position [343, 0]
click at [727, 159] on div "No inventory available" at bounding box center [780, 159] width 369 height 30
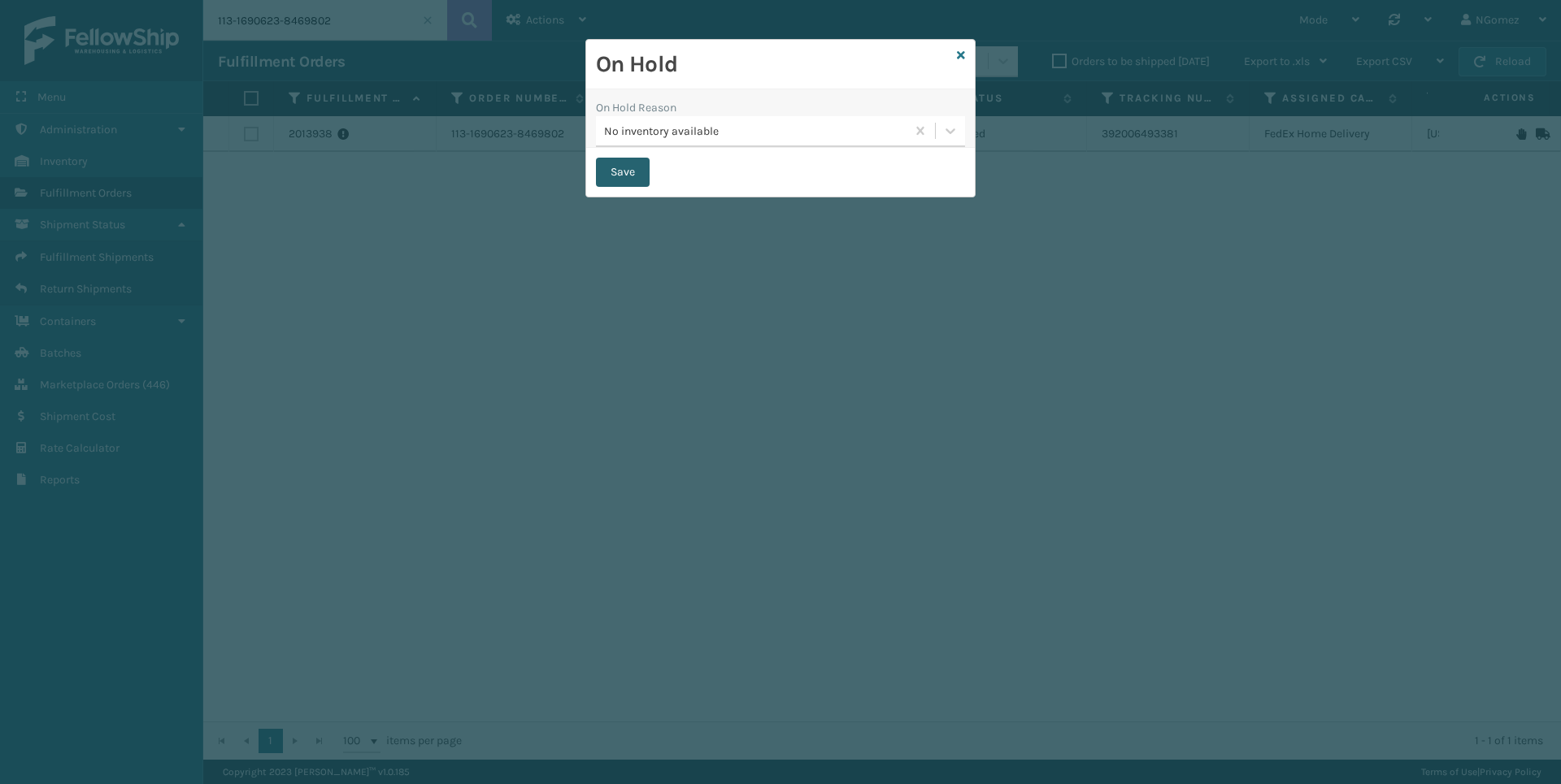
click at [646, 172] on button "Save" at bounding box center [622, 172] width 54 height 29
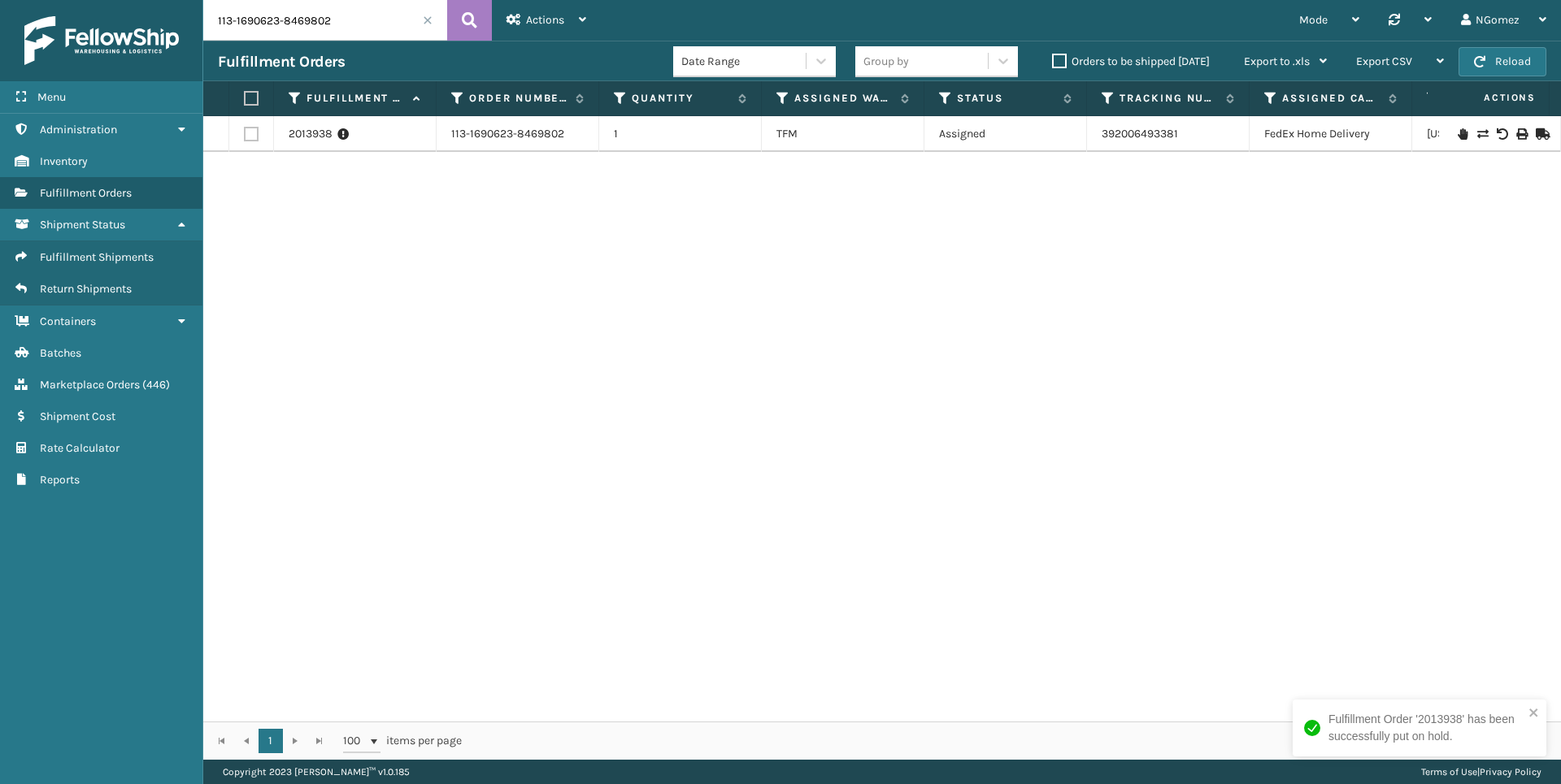
scroll to position [0, 310]
